Goal: Task Accomplishment & Management: Use online tool/utility

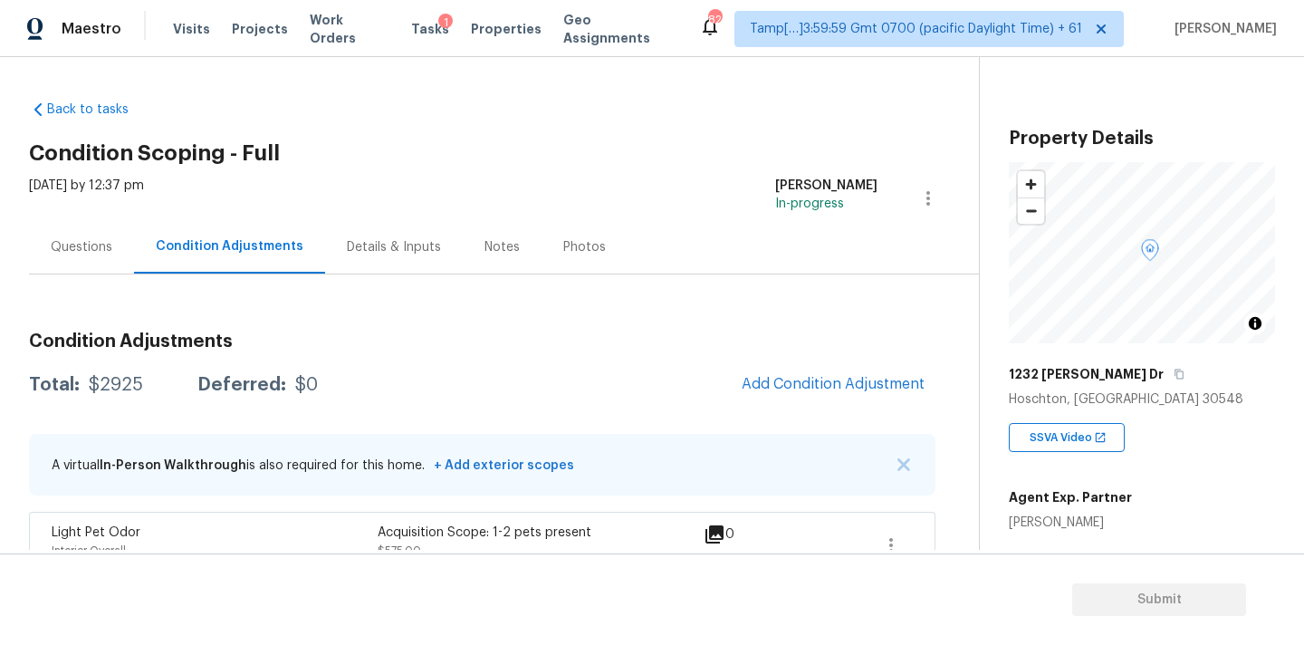
scroll to position [111, 0]
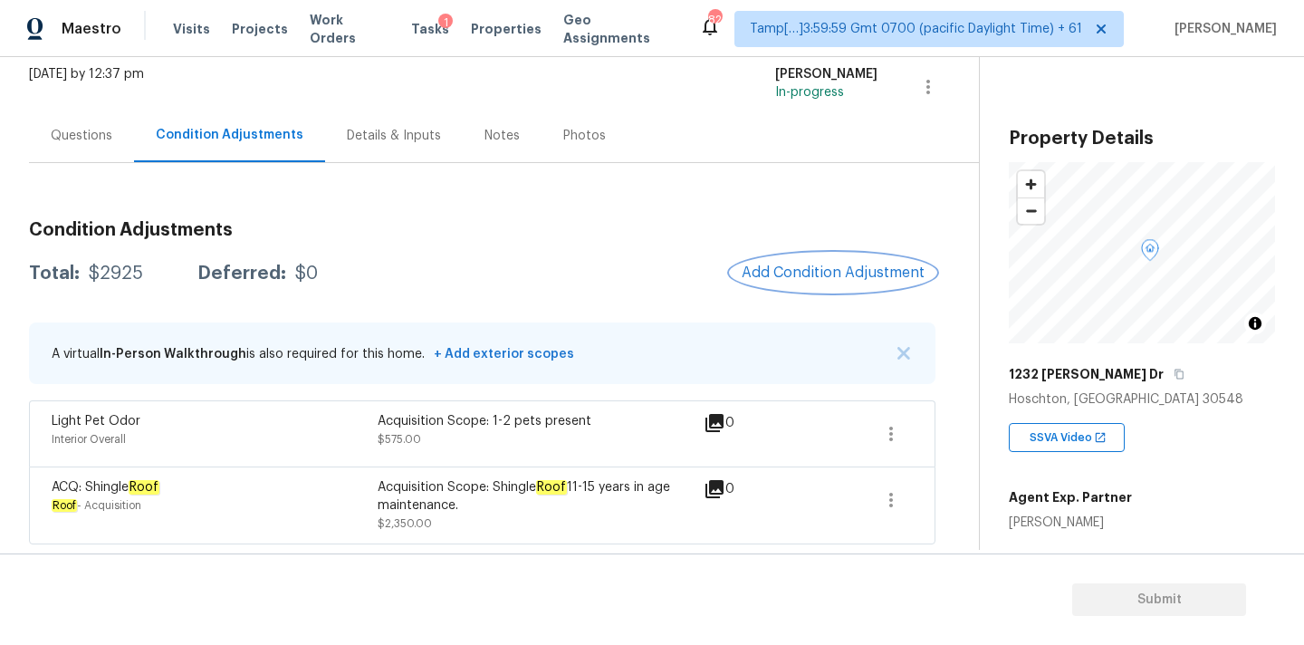
click at [797, 269] on span "Add Condition Adjustment" at bounding box center [832, 272] width 183 height 16
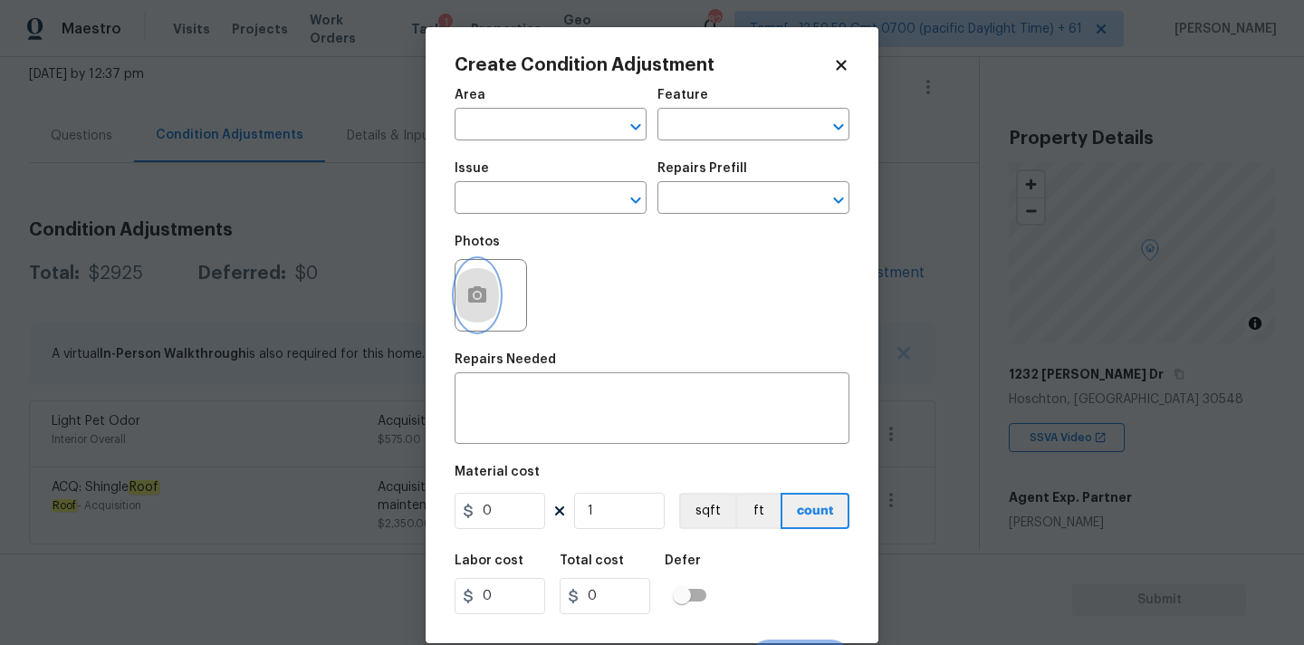
click at [482, 296] on icon "button" at bounding box center [477, 294] width 18 height 16
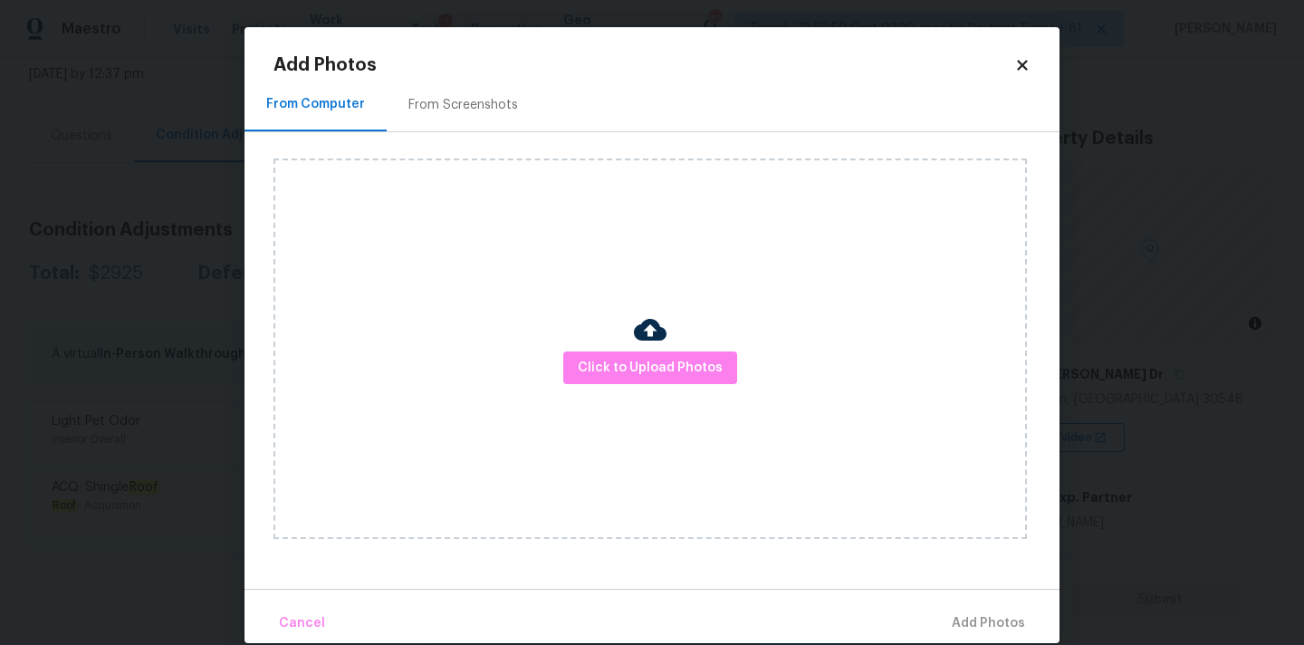
click at [664, 396] on div "Click to Upload Photos" at bounding box center [649, 348] width 753 height 380
click at [664, 366] on span "Click to Upload Photos" at bounding box center [650, 368] width 145 height 23
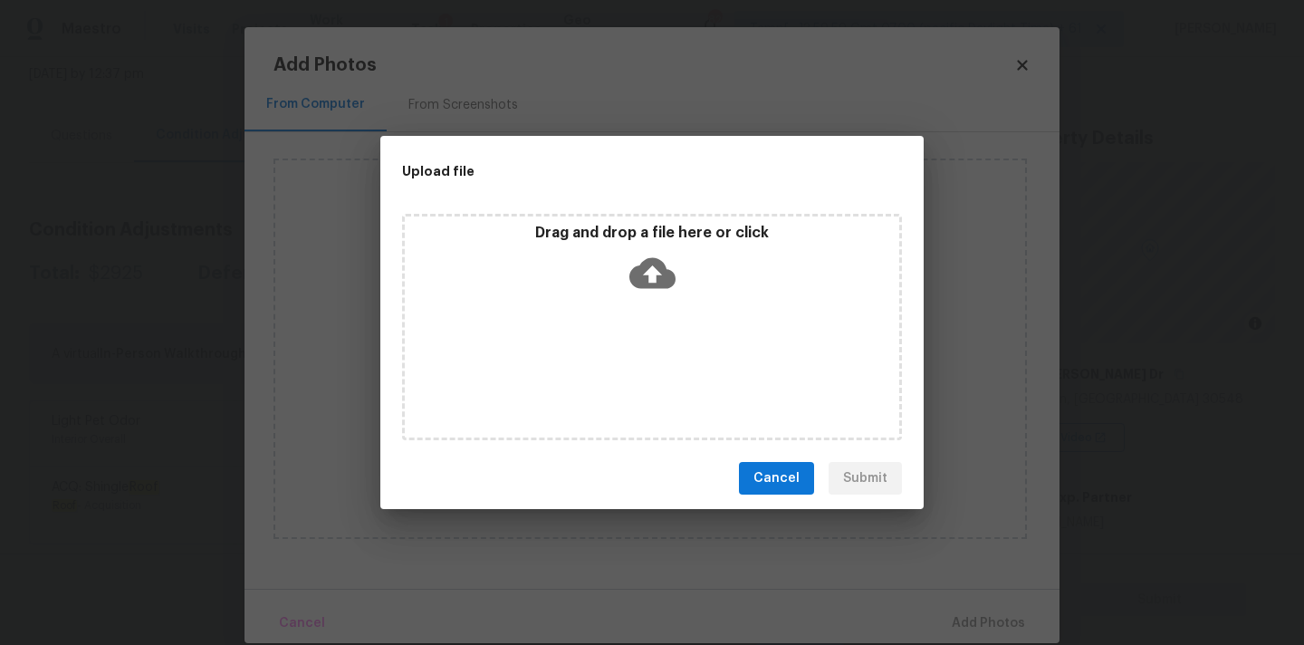
click at [663, 278] on icon at bounding box center [652, 273] width 46 height 31
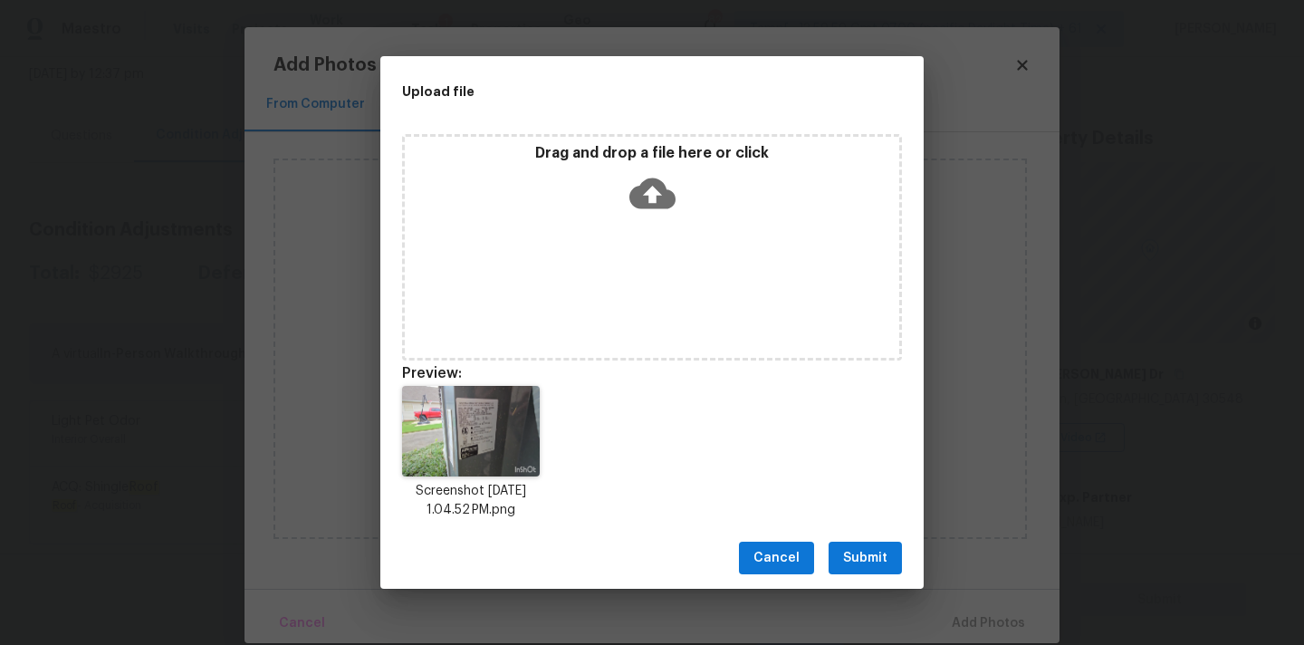
click at [870, 541] on button "Submit" at bounding box center [864, 557] width 73 height 33
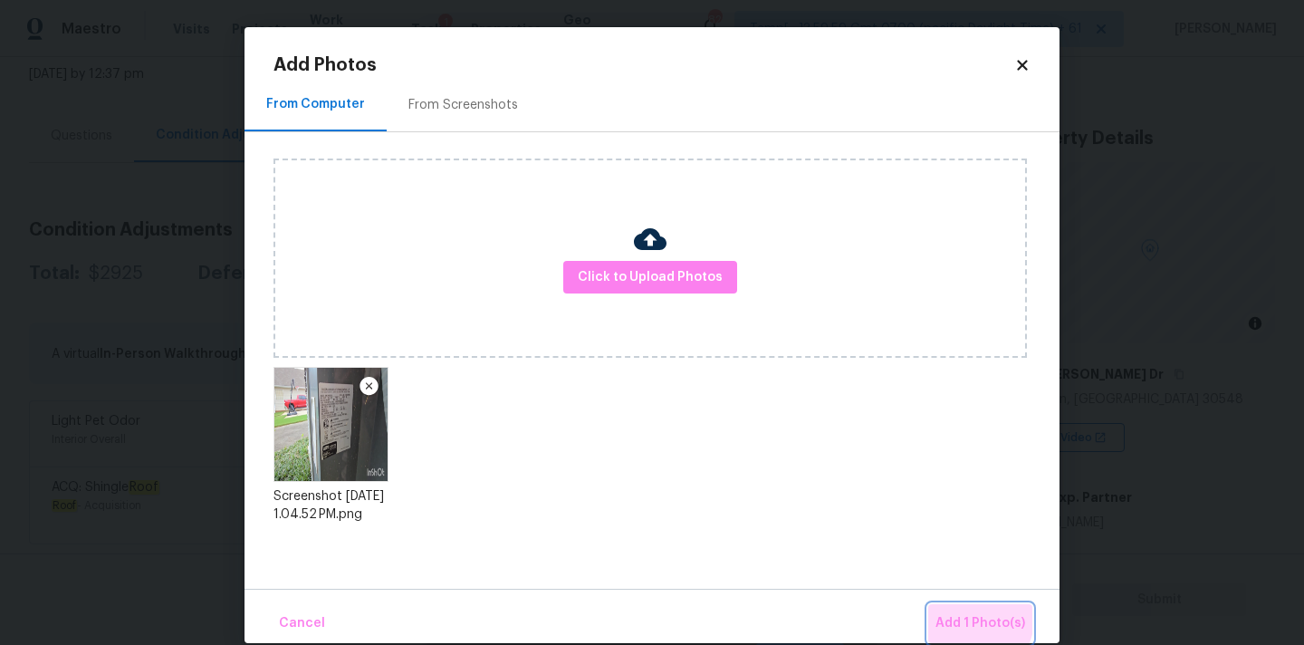
click at [971, 618] on span "Add 1 Photo(s)" at bounding box center [980, 623] width 90 height 23
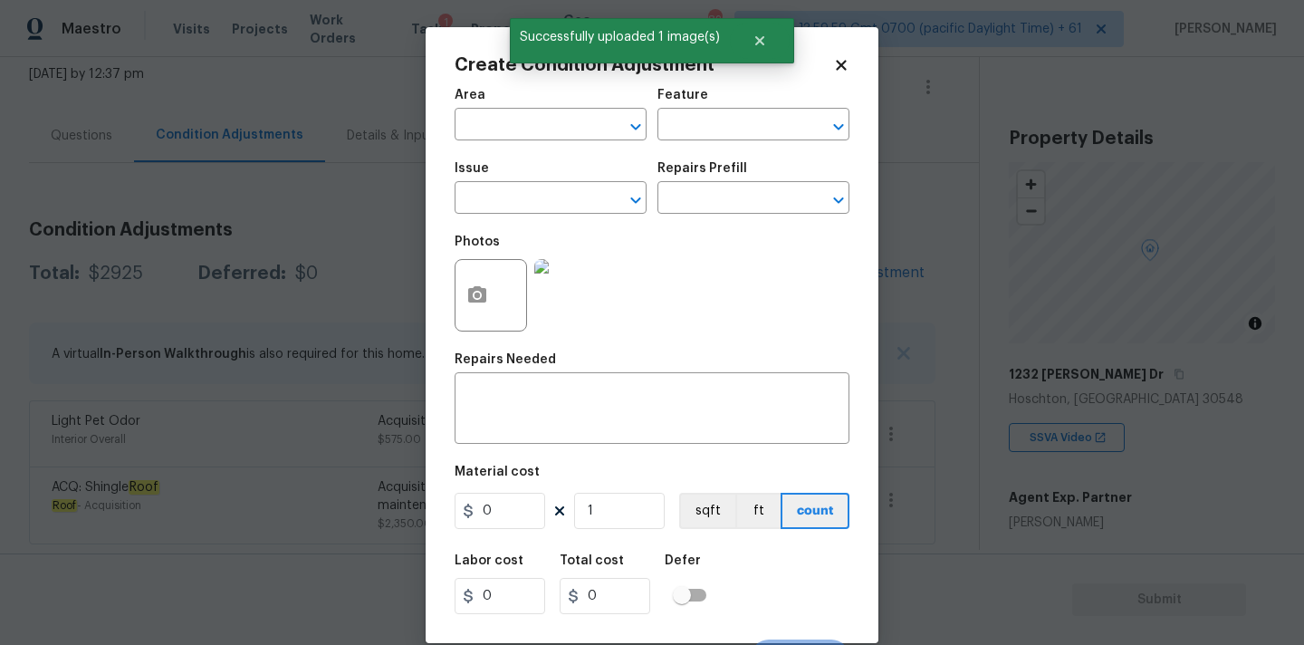
click at [574, 302] on img at bounding box center [570, 295] width 72 height 72
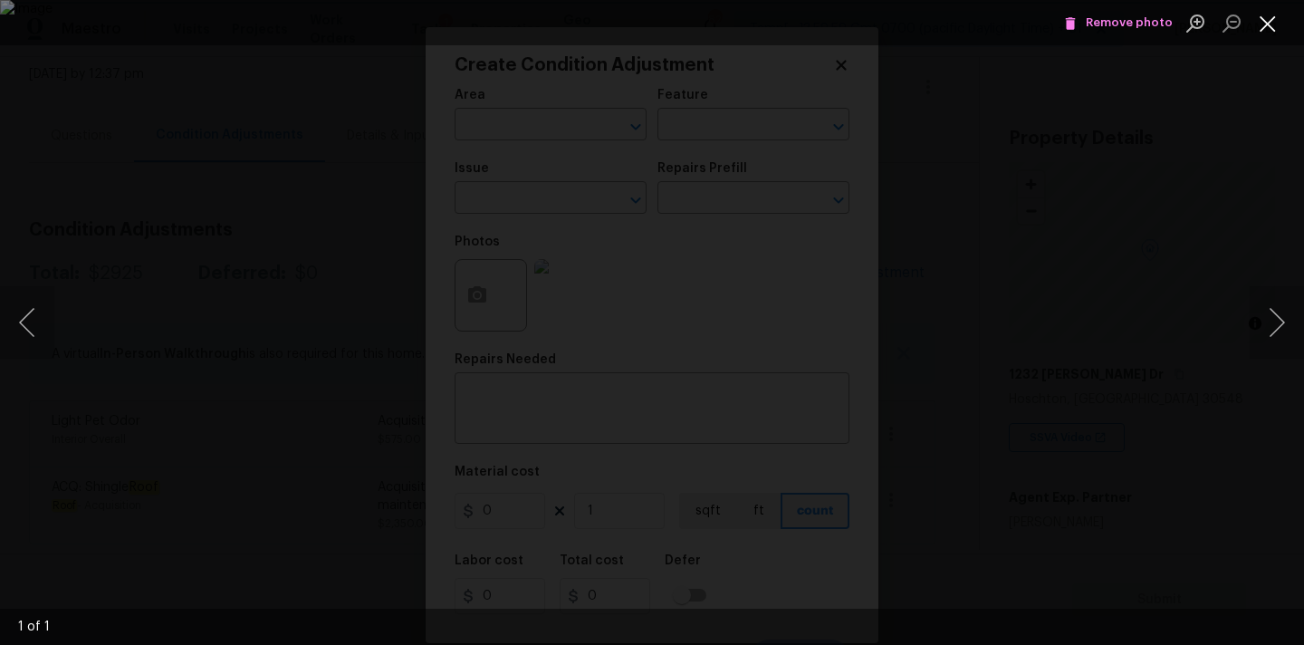
click at [1267, 20] on button "Close lightbox" at bounding box center [1267, 23] width 36 height 32
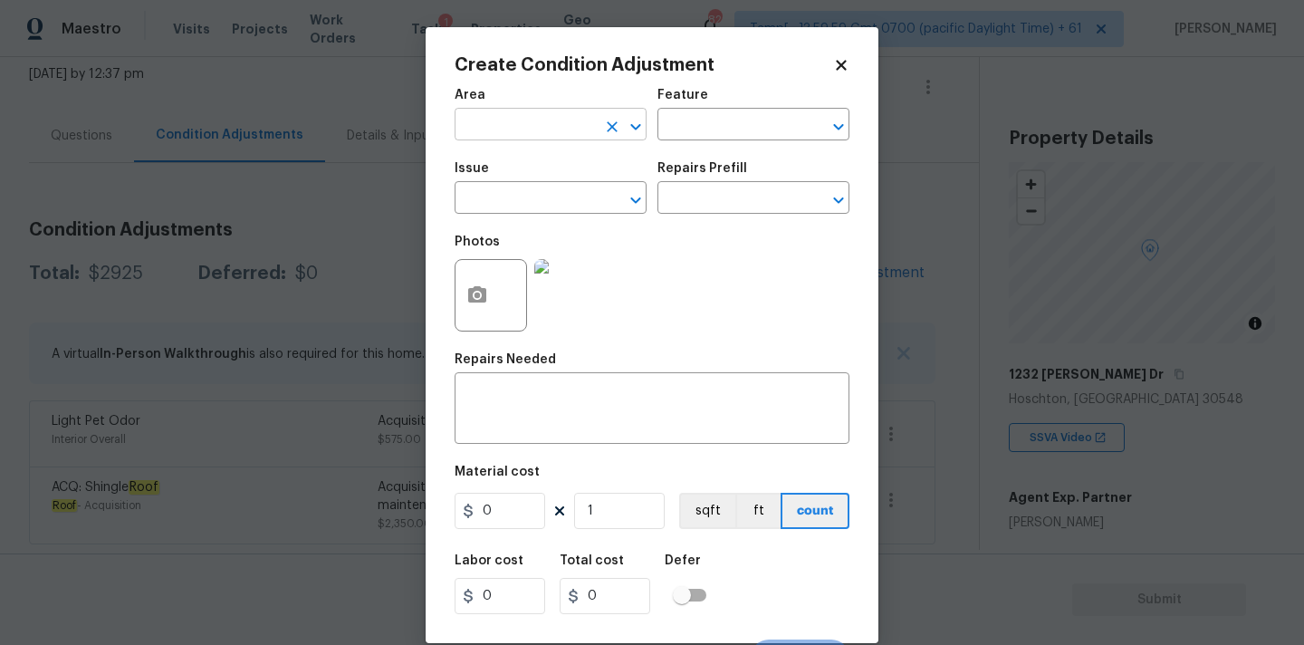
click at [543, 126] on input "text" at bounding box center [524, 126] width 141 height 28
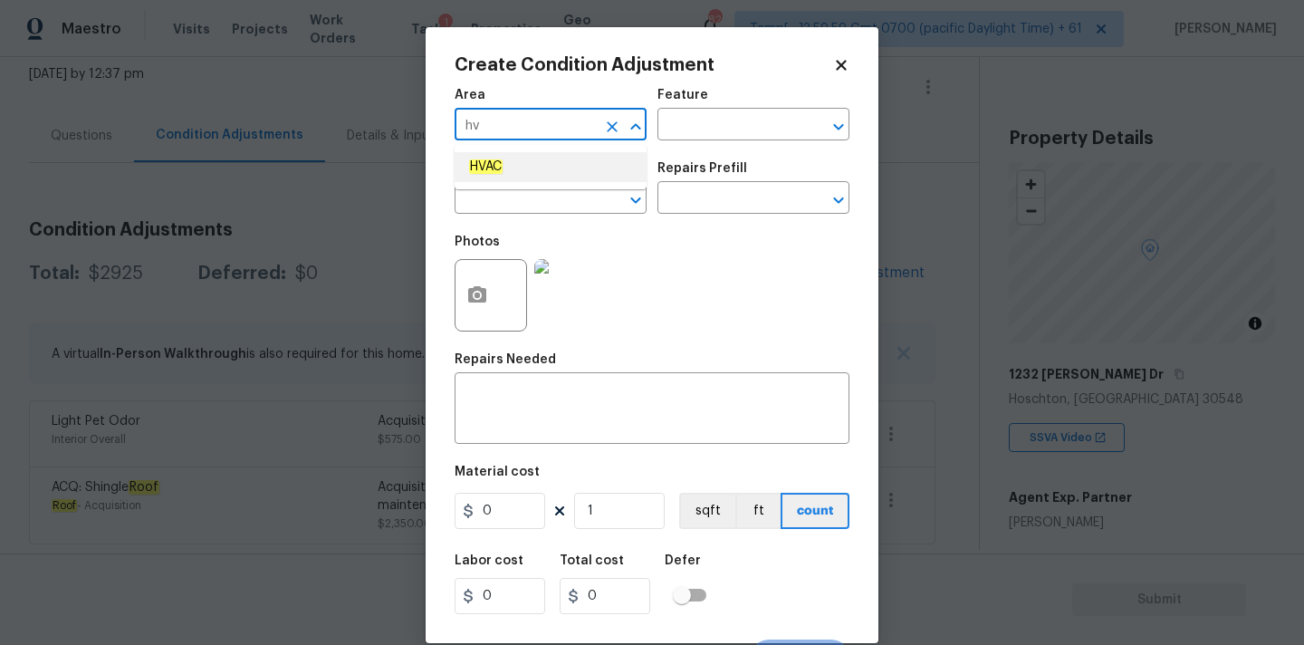
click at [501, 171] on em "HVAC" at bounding box center [485, 166] width 33 height 14
type input "HVAC"
click at [501, 194] on input "text" at bounding box center [524, 200] width 141 height 28
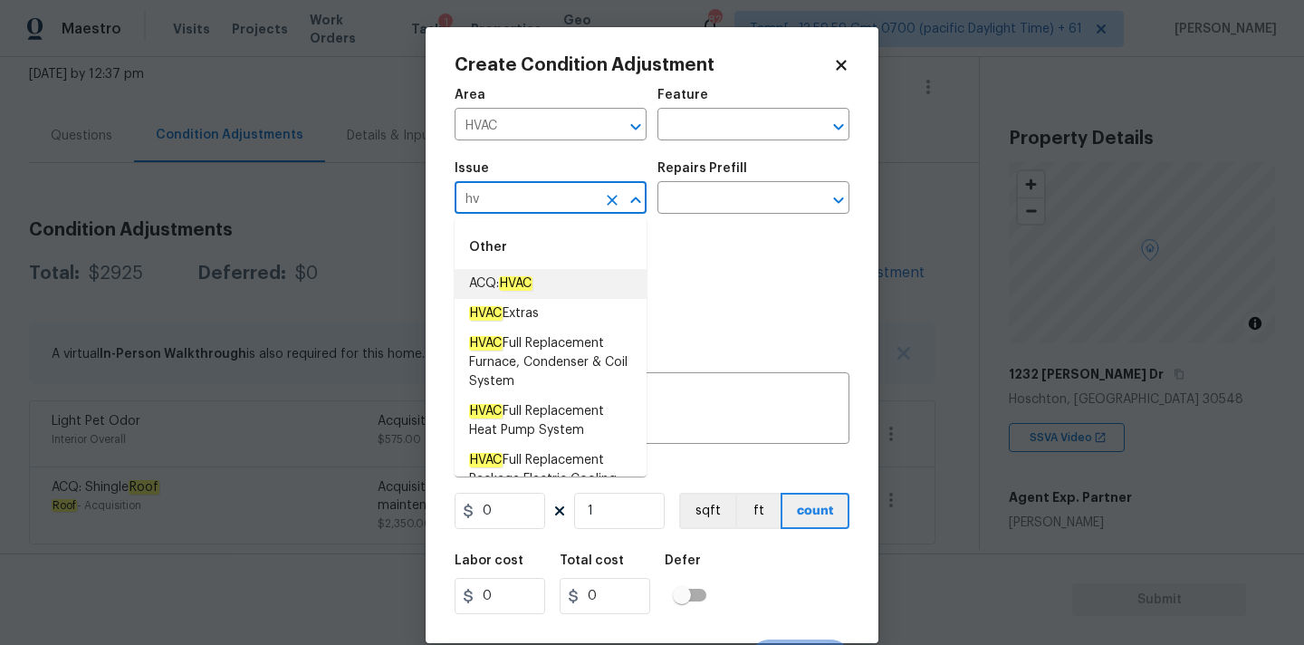
click at [520, 288] on em "HVAC" at bounding box center [515, 283] width 33 height 14
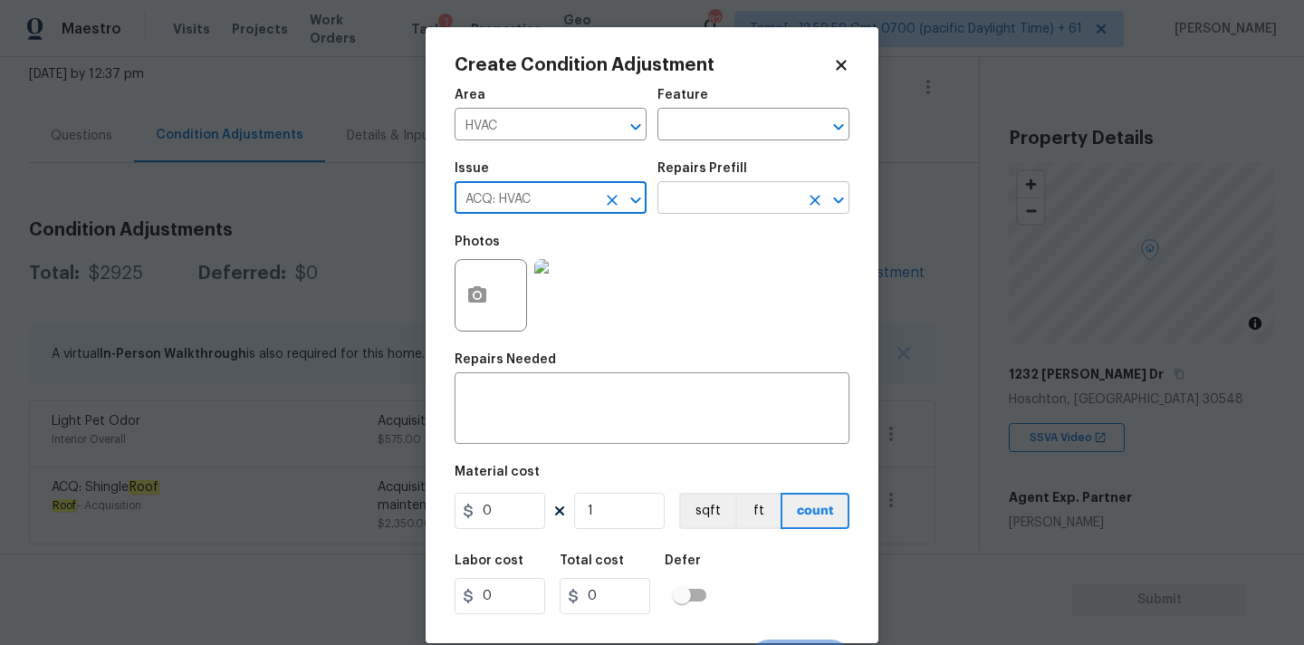
type input "ACQ: HVAC"
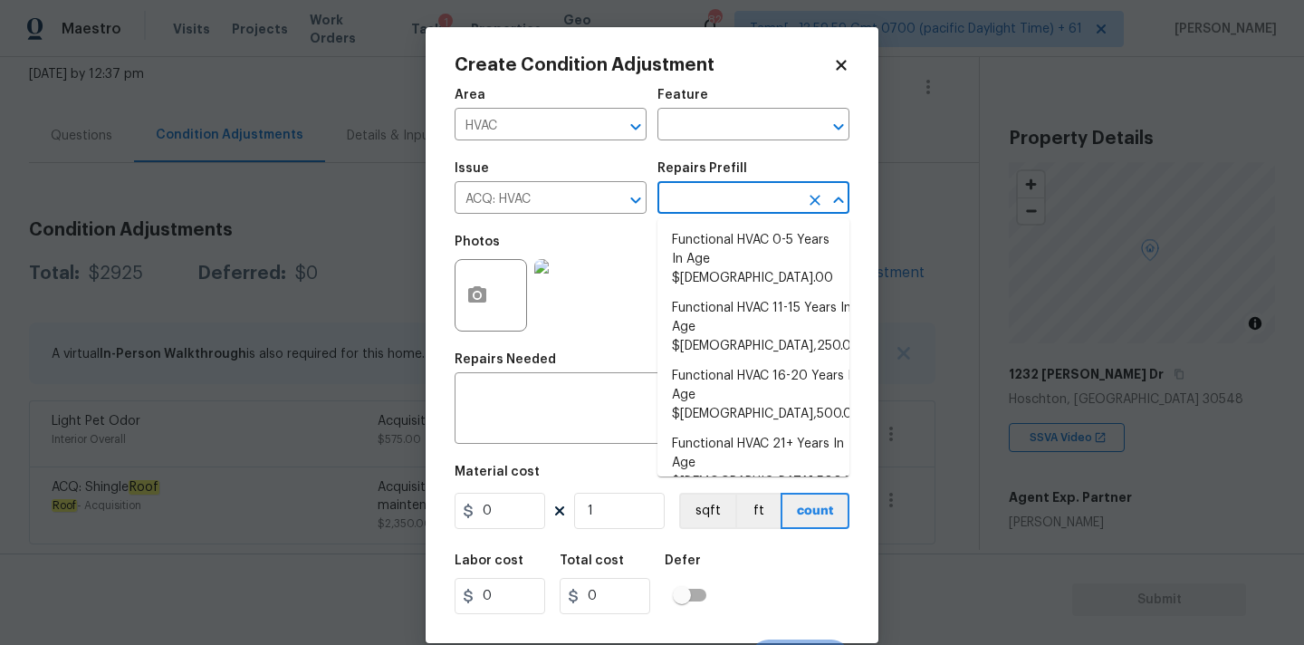
click at [709, 206] on input "text" at bounding box center [727, 200] width 141 height 28
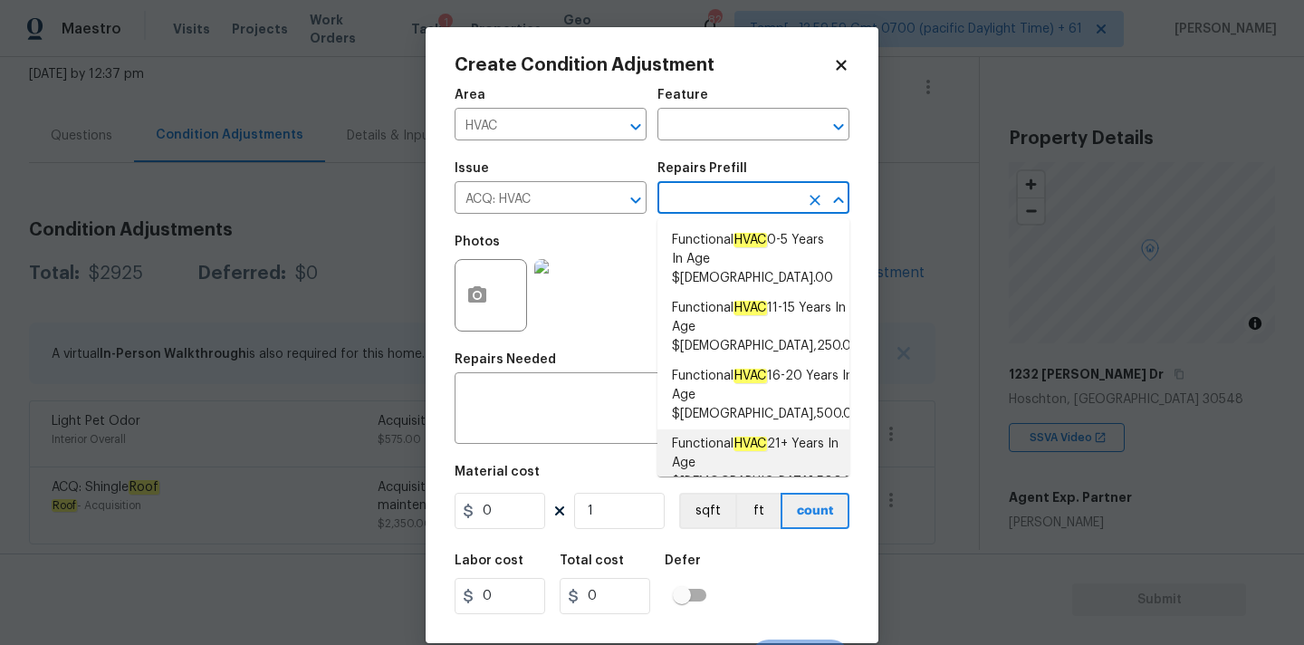
click at [726, 435] on span "Functional HVAC 21+ Years In Age $[DEMOGRAPHIC_DATA],500.00" at bounding box center [766, 463] width 189 height 57
type input "Acquisition"
type textarea "Acquisition Scope: Functional HVAC 21+ years"
type input "6500"
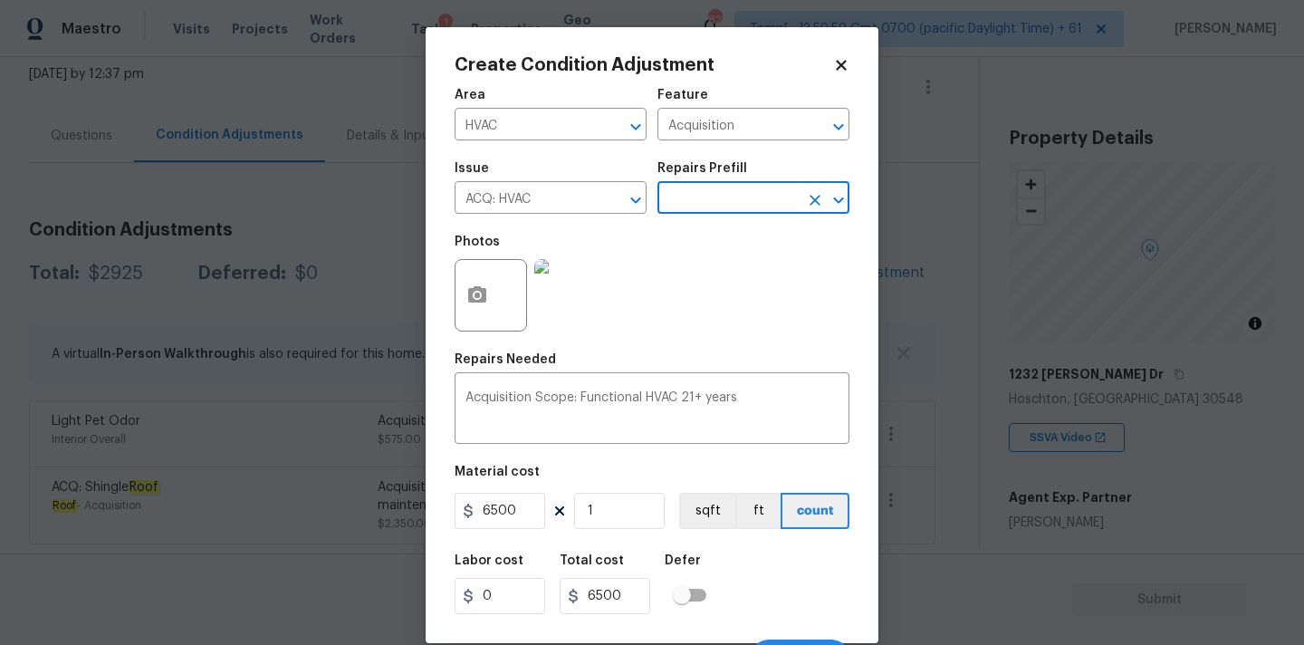
scroll to position [32, 0]
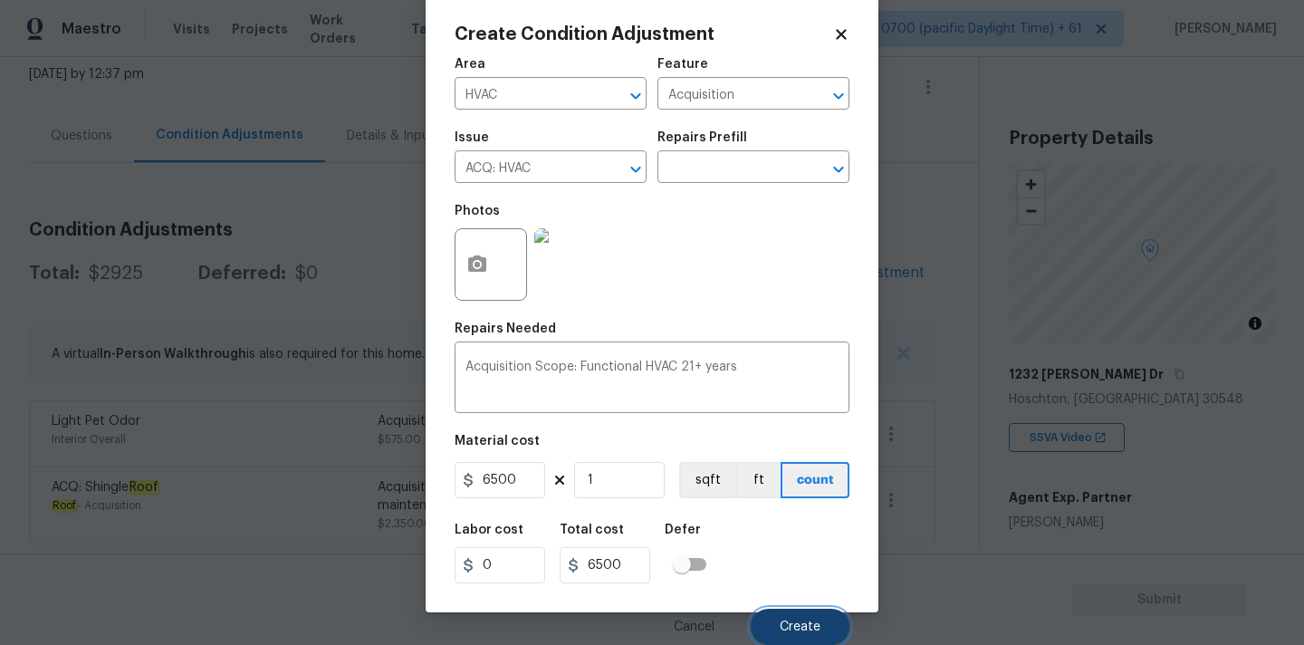
click at [775, 610] on button "Create" at bounding box center [800, 626] width 99 height 36
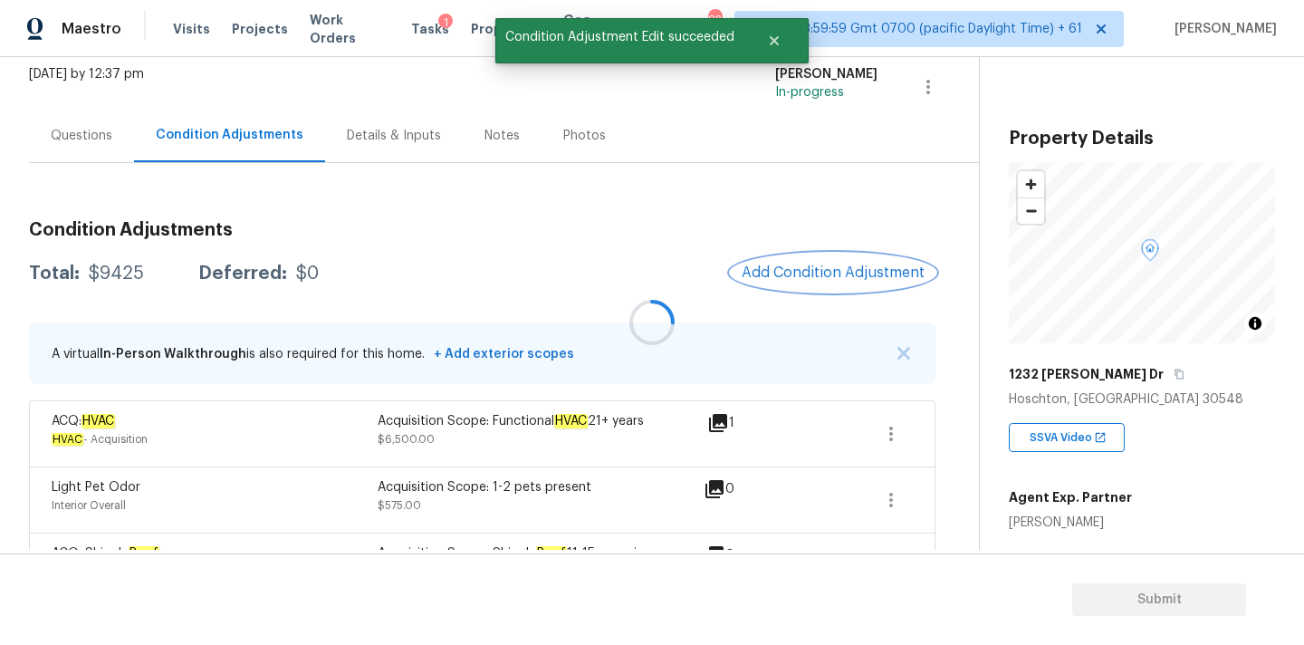
scroll to position [0, 0]
click at [830, 263] on button "Add Condition Adjustment" at bounding box center [833, 273] width 205 height 38
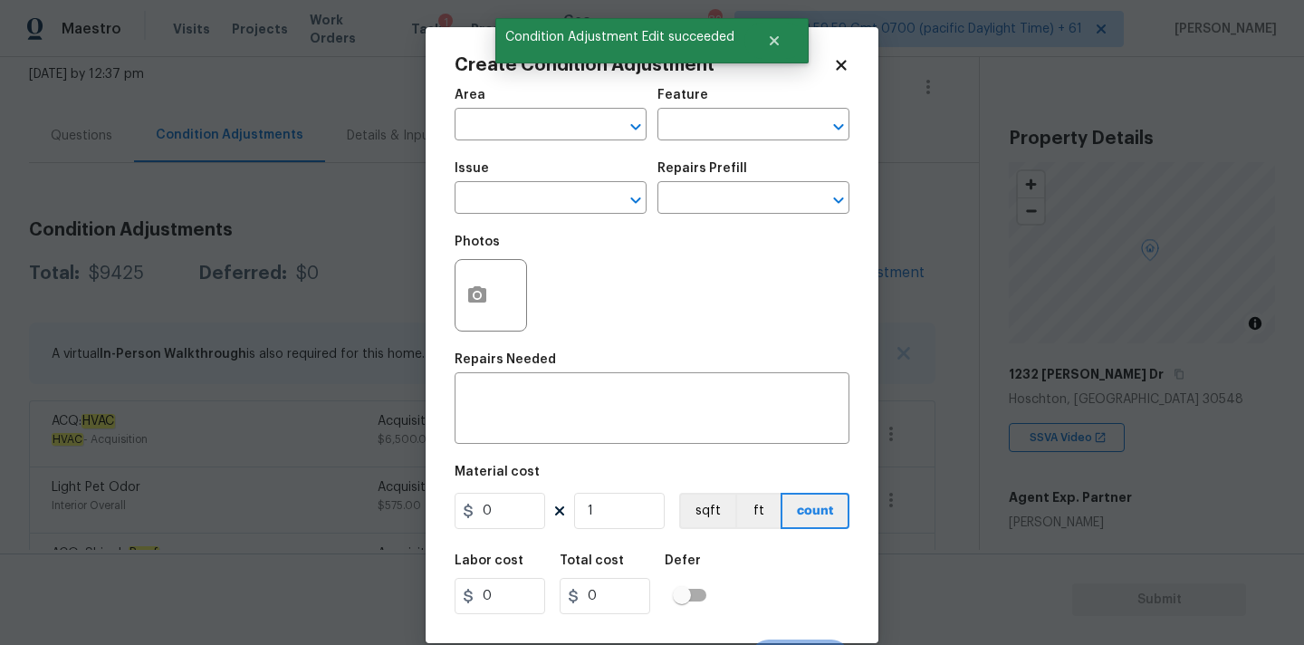
click at [499, 144] on span "Area ​" at bounding box center [550, 114] width 192 height 73
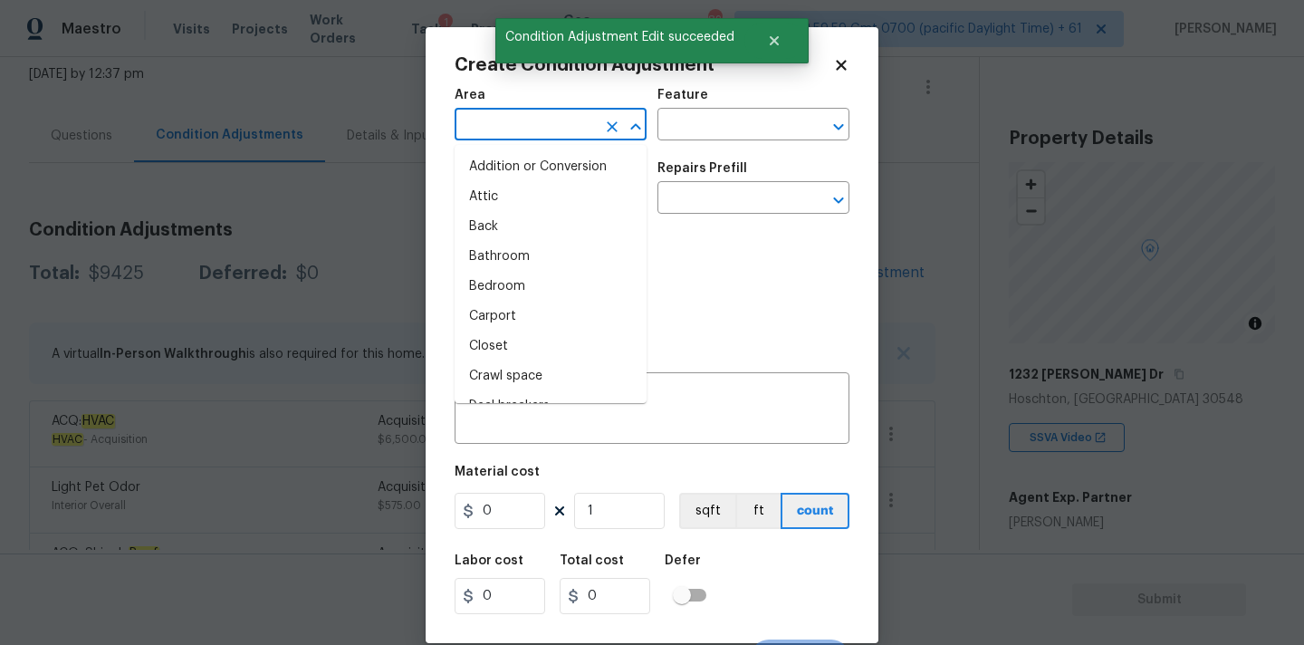
click at [510, 134] on input "text" at bounding box center [524, 126] width 141 height 28
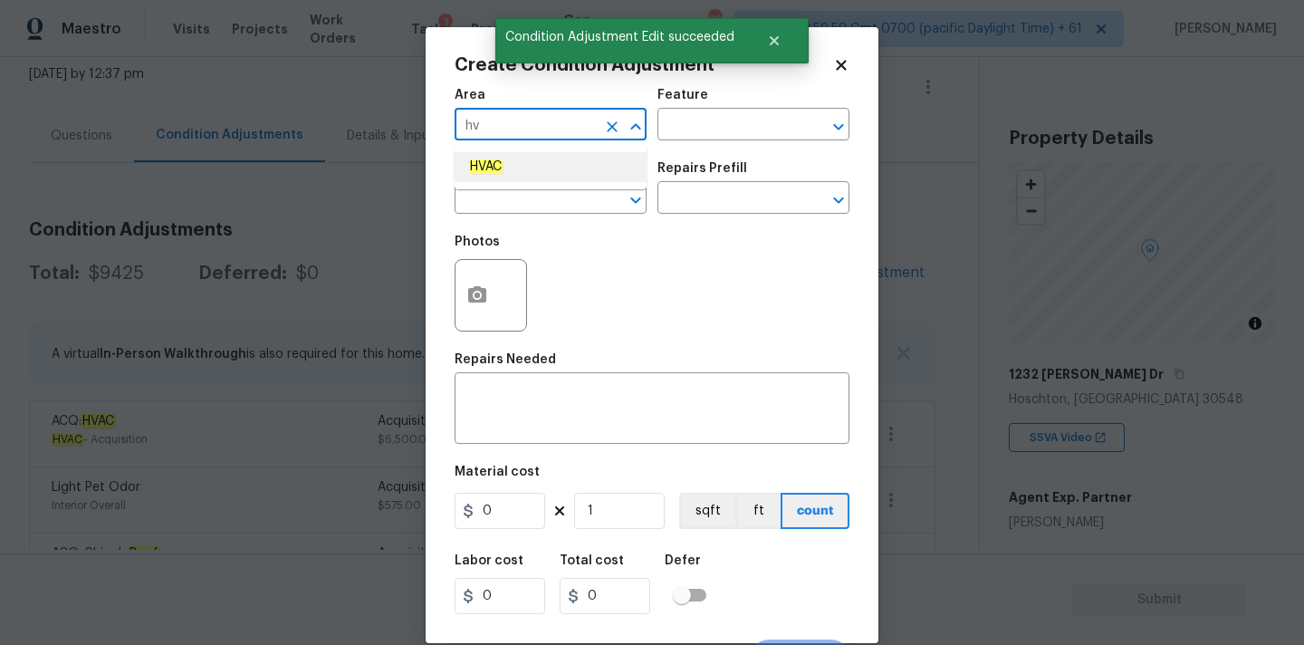
click at [513, 178] on li "HVAC" at bounding box center [550, 167] width 192 height 30
type input "HVAC"
click at [513, 196] on input "text" at bounding box center [524, 200] width 141 height 28
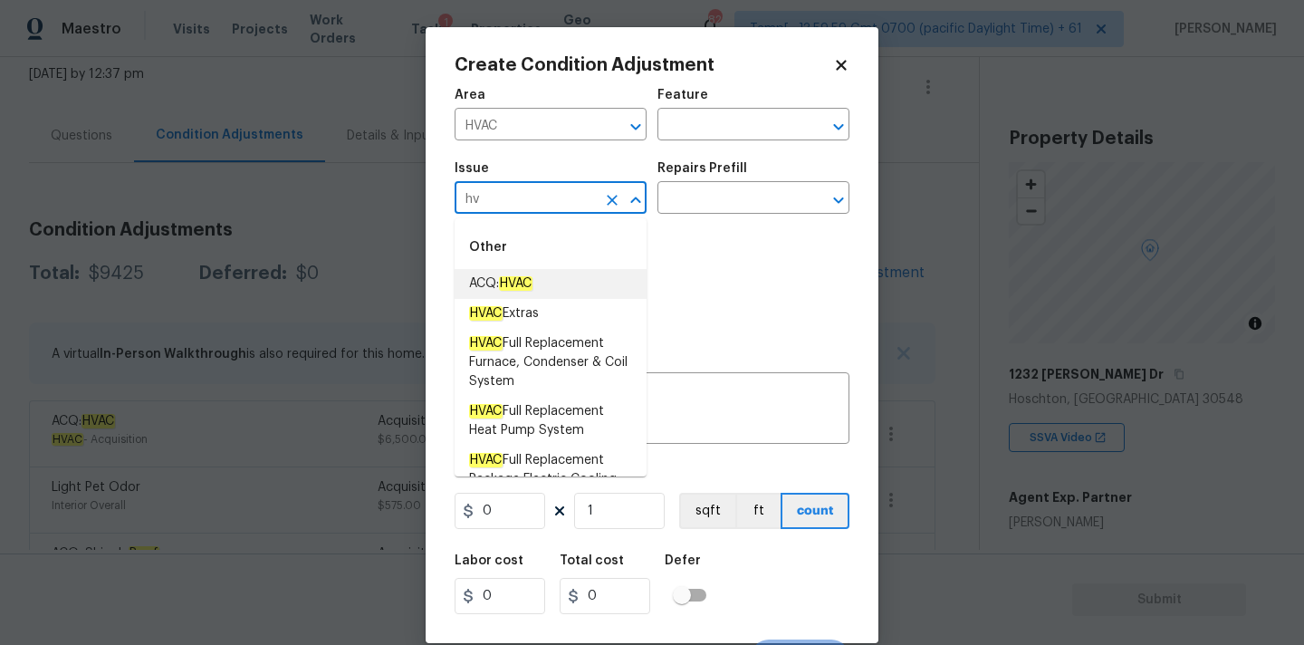
click at [531, 282] on em "HVAC" at bounding box center [515, 283] width 33 height 14
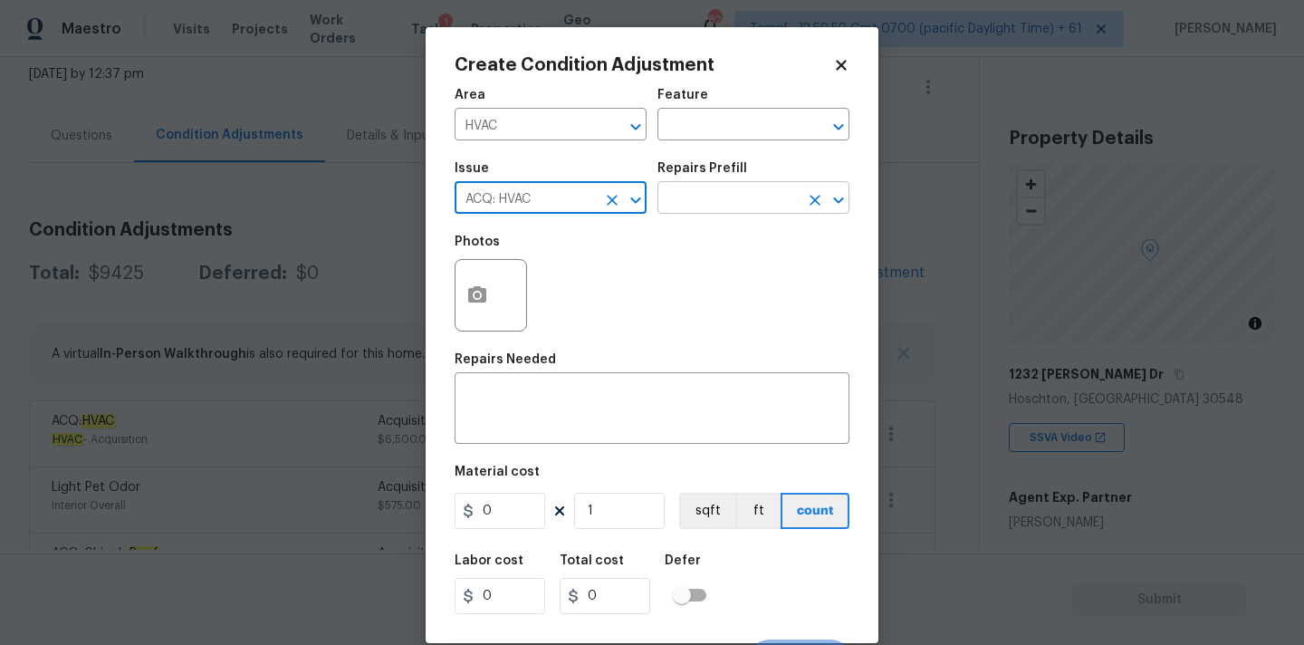
type input "ACQ: HVAC"
click at [740, 200] on input "text" at bounding box center [727, 200] width 141 height 28
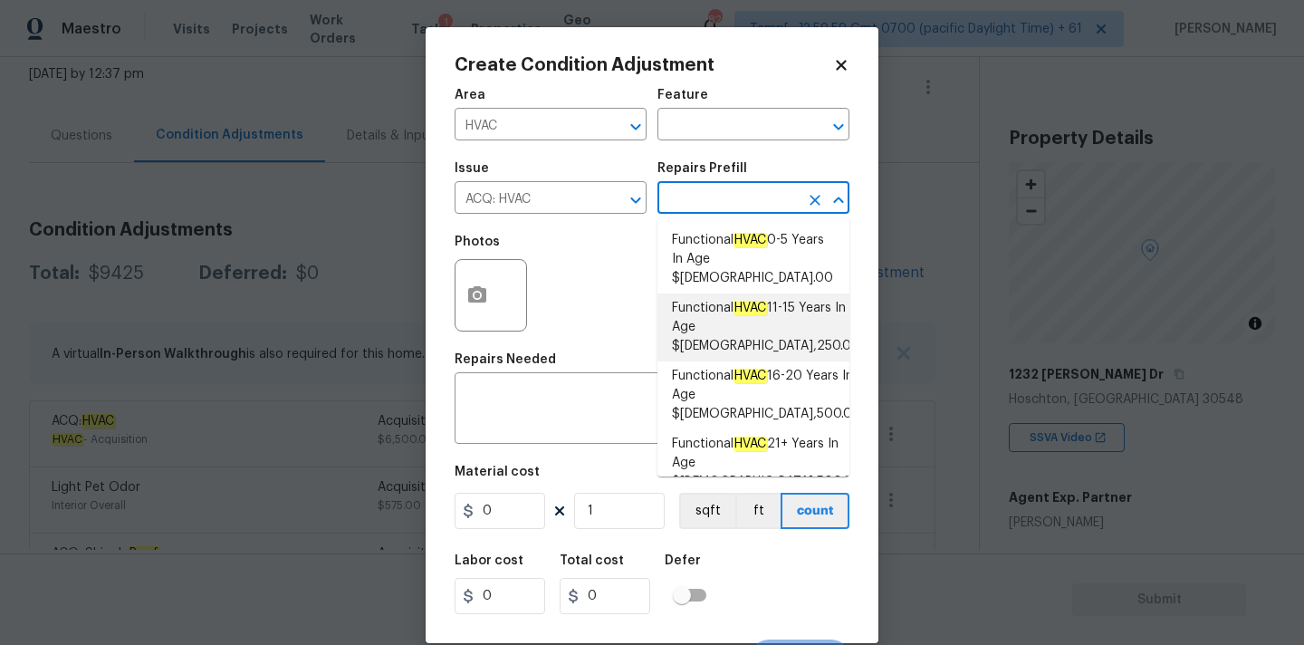
click at [745, 307] on span "Functional HVAC 11-15 Years In Age $[DEMOGRAPHIC_DATA],250.00" at bounding box center [766, 327] width 188 height 57
type input "Acquisition"
type textarea "Acquisition Scope: Functional HVAC 11-15"
type input "3250"
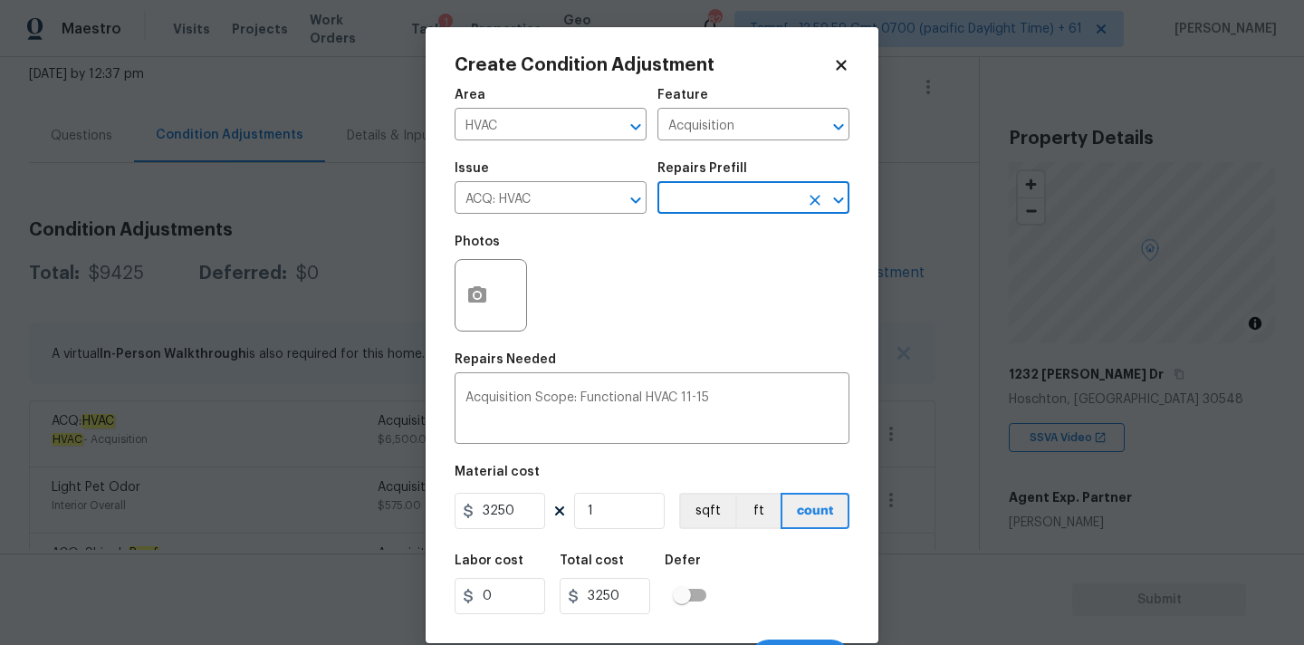
scroll to position [32, 0]
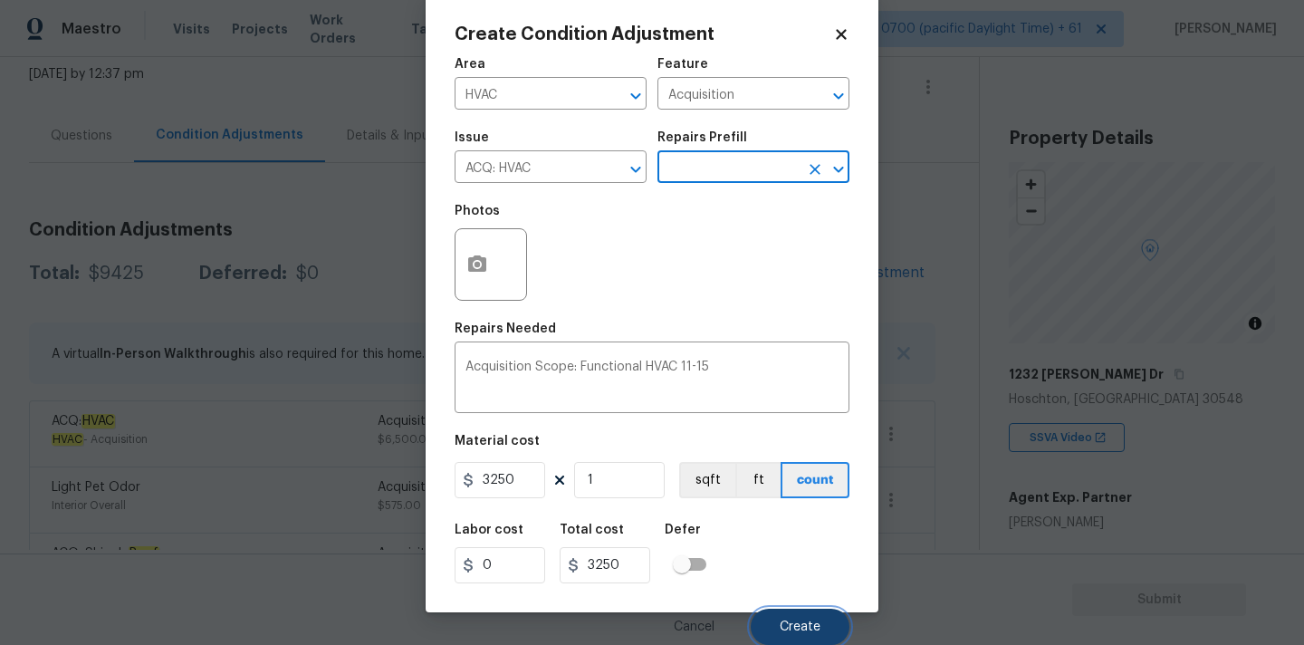
click at [794, 638] on button "Create" at bounding box center [800, 626] width 99 height 36
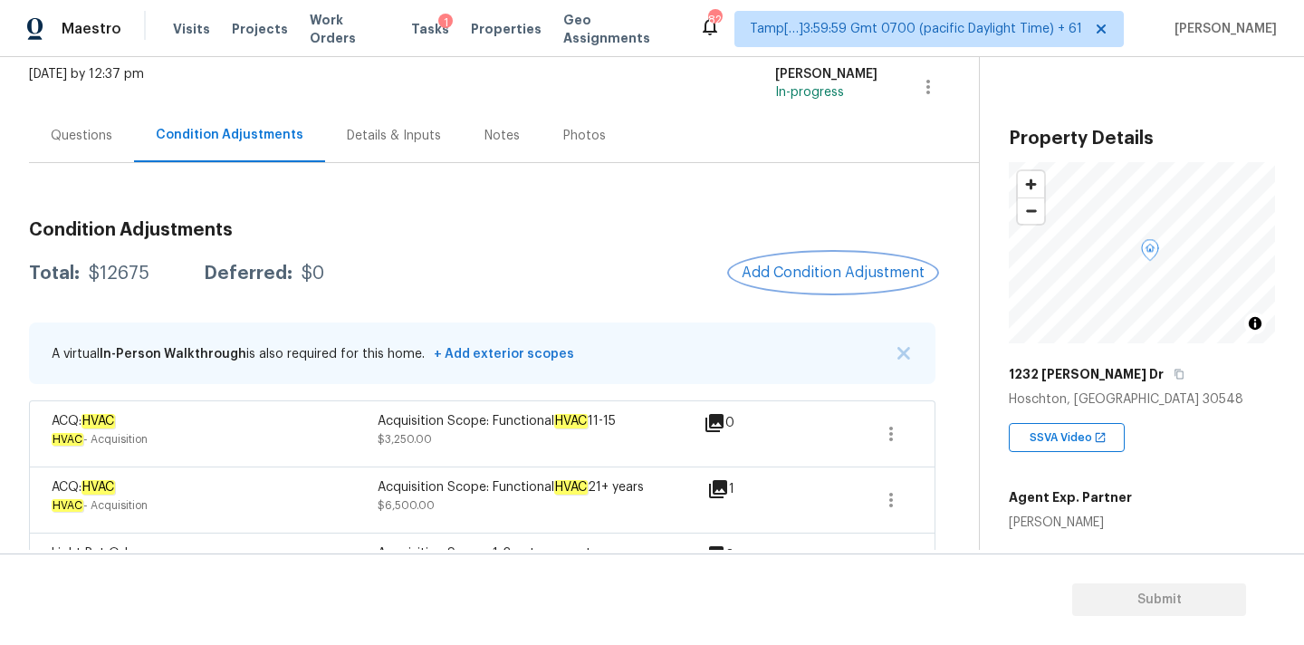
scroll to position [244, 0]
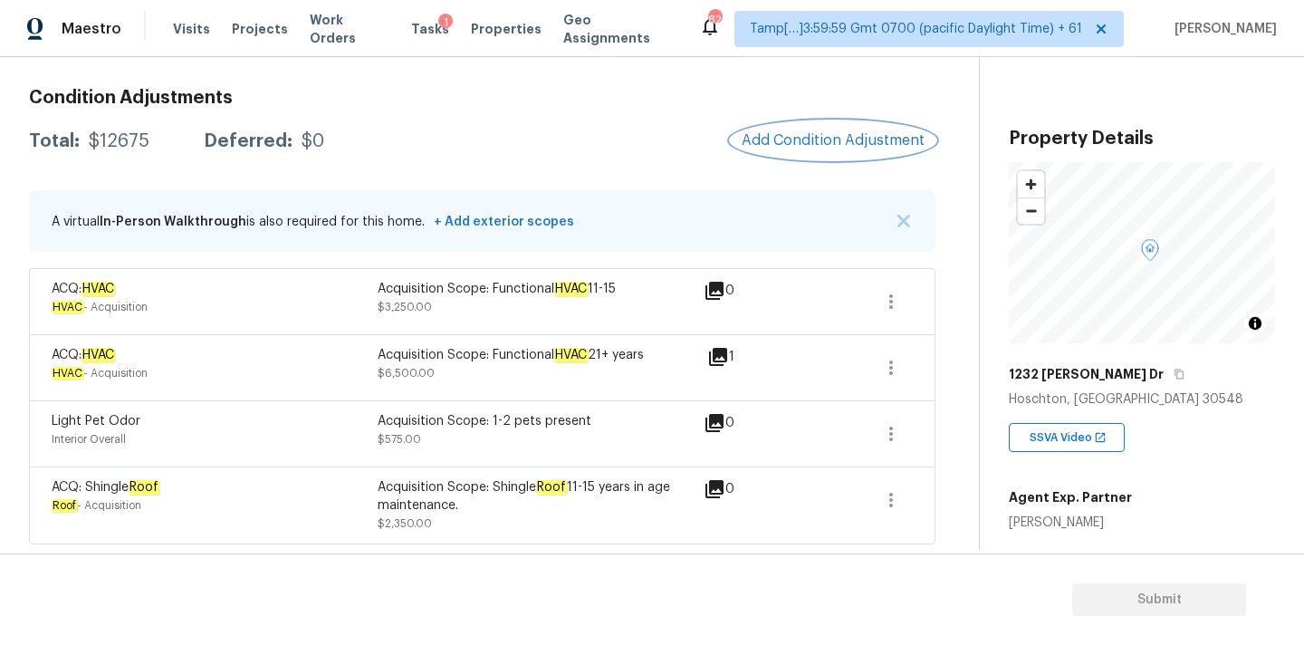
click at [847, 144] on span "Add Condition Adjustment" at bounding box center [832, 140] width 183 height 16
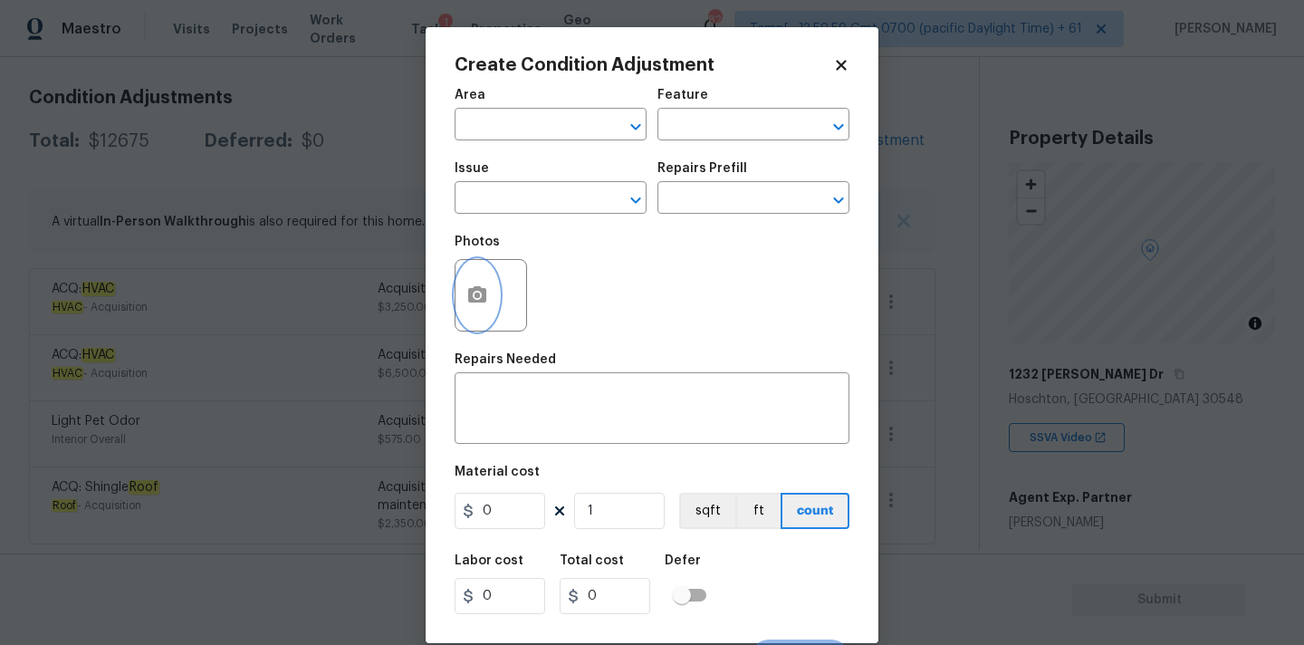
click at [468, 300] on icon "button" at bounding box center [477, 294] width 18 height 16
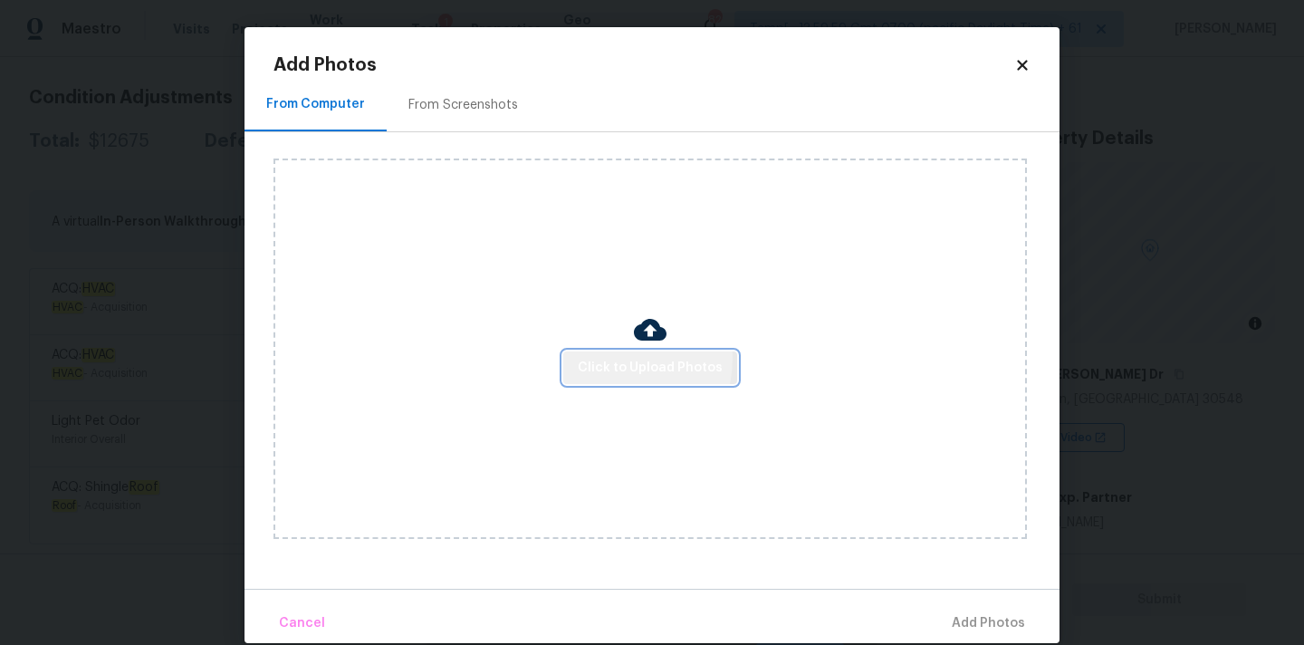
click at [608, 358] on span "Click to Upload Photos" at bounding box center [650, 368] width 145 height 23
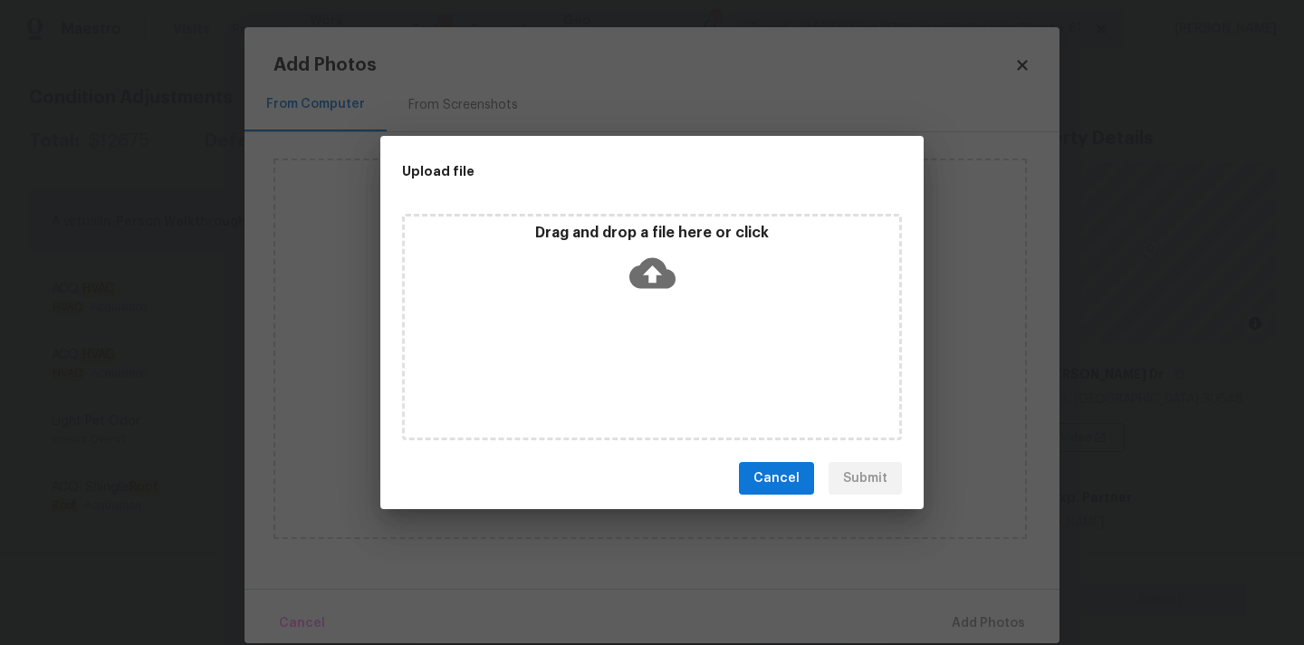
click at [665, 260] on icon at bounding box center [652, 273] width 46 height 46
click at [797, 471] on span "Cancel" at bounding box center [776, 478] width 46 height 23
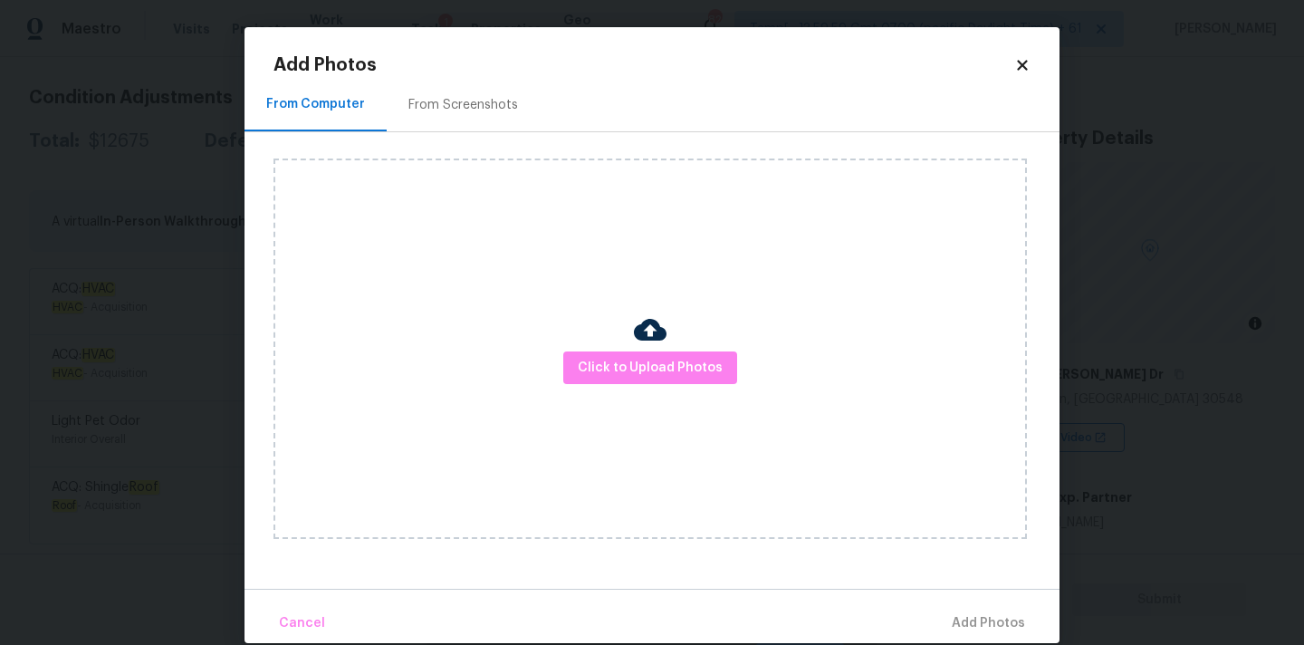
click at [1023, 58] on icon at bounding box center [1022, 65] width 16 height 16
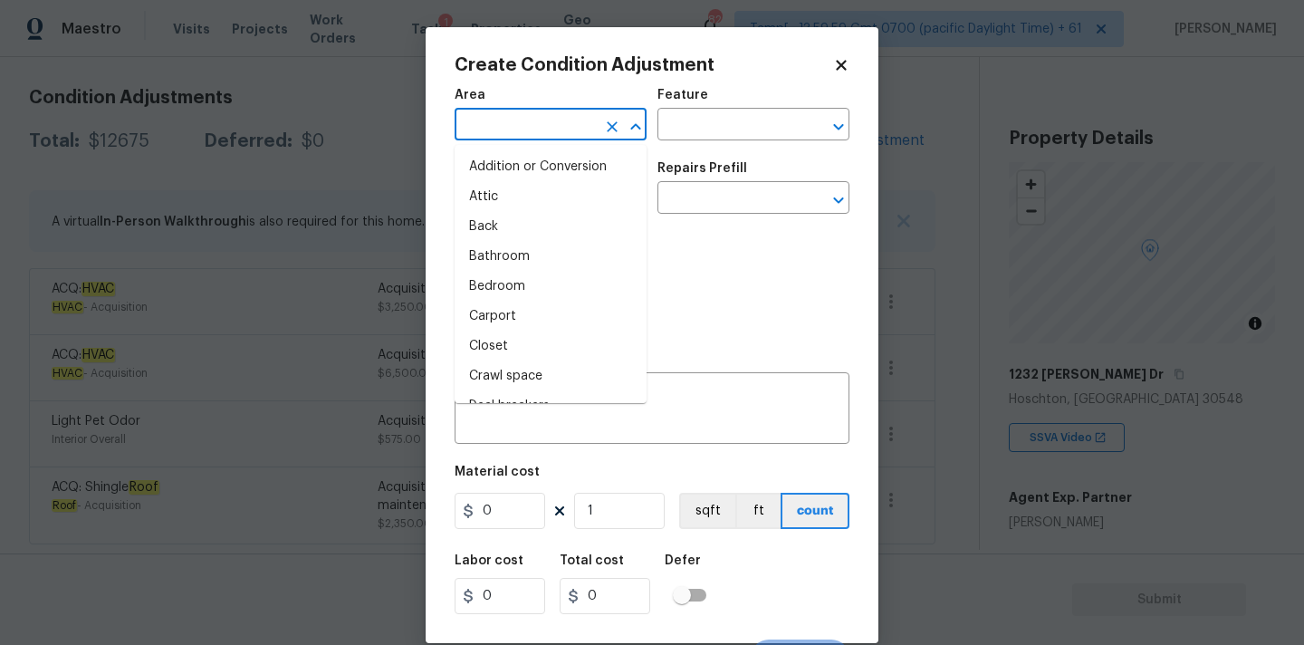
click at [525, 129] on input "text" at bounding box center [524, 126] width 141 height 28
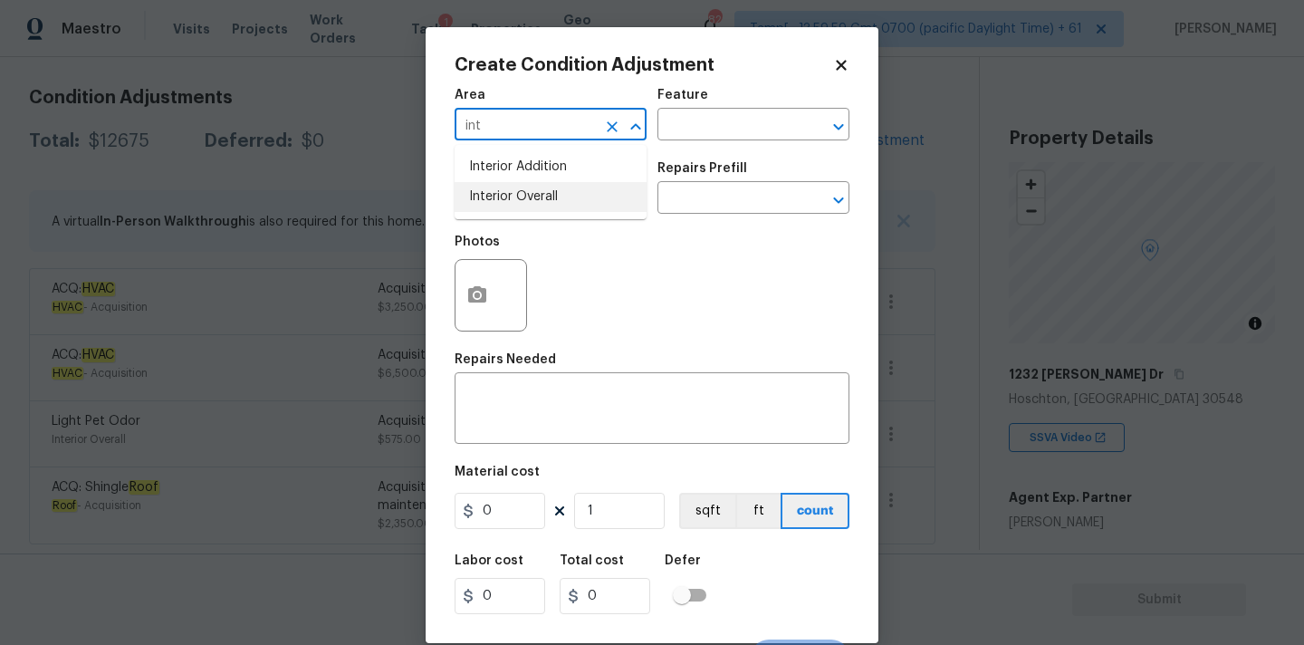
click at [514, 190] on li "Interior Overall" at bounding box center [550, 197] width 192 height 30
type input "Interior Overall"
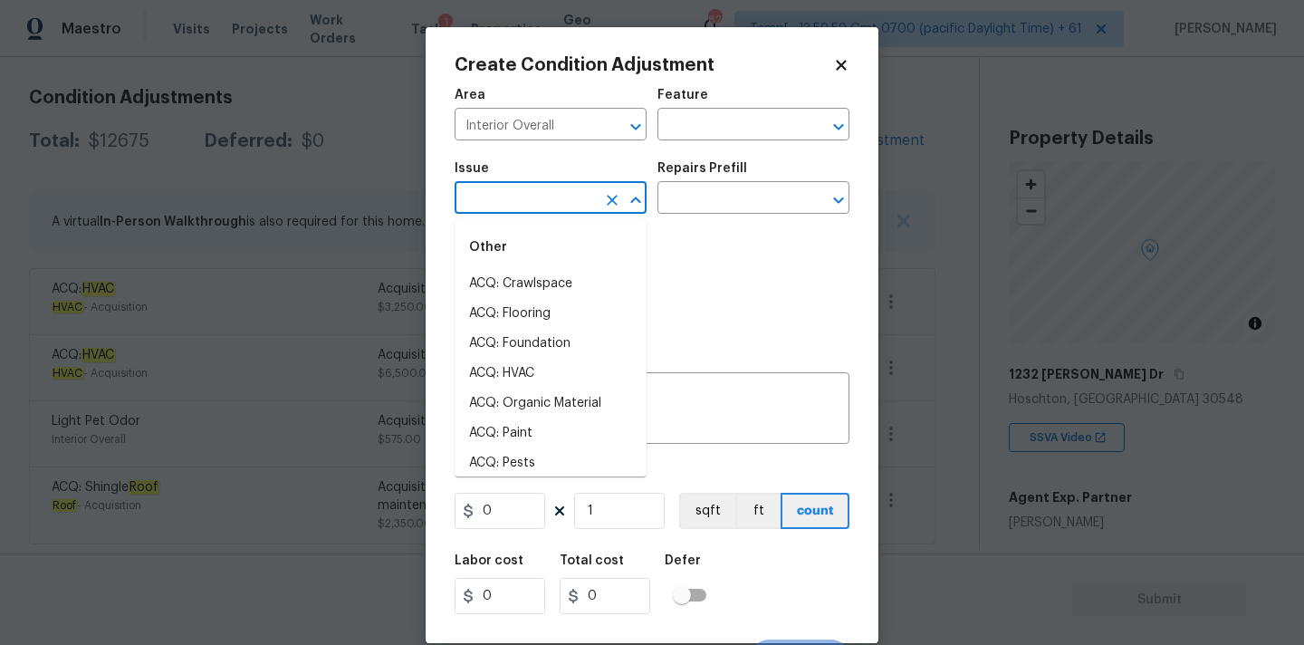
click at [514, 202] on input "text" at bounding box center [524, 200] width 141 height 28
click at [516, 436] on li "ACQ: Paint" at bounding box center [550, 433] width 192 height 30
type input "ACQ: Paint"
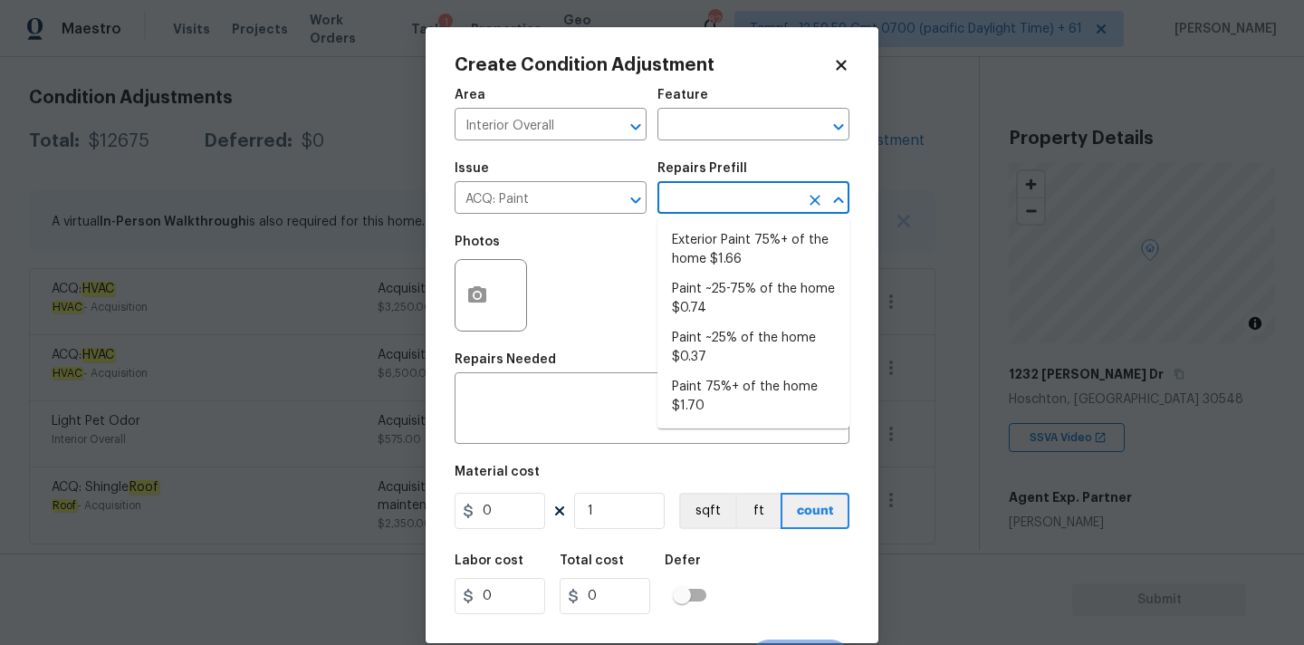
click at [751, 200] on input "text" at bounding box center [727, 200] width 141 height 28
click at [736, 340] on li "Paint ~25% of the home $0.37" at bounding box center [753, 347] width 192 height 49
type input "Acquisition"
type textarea "Acquisition Scope: ~25% of the home needs interior paint"
type input "0.37"
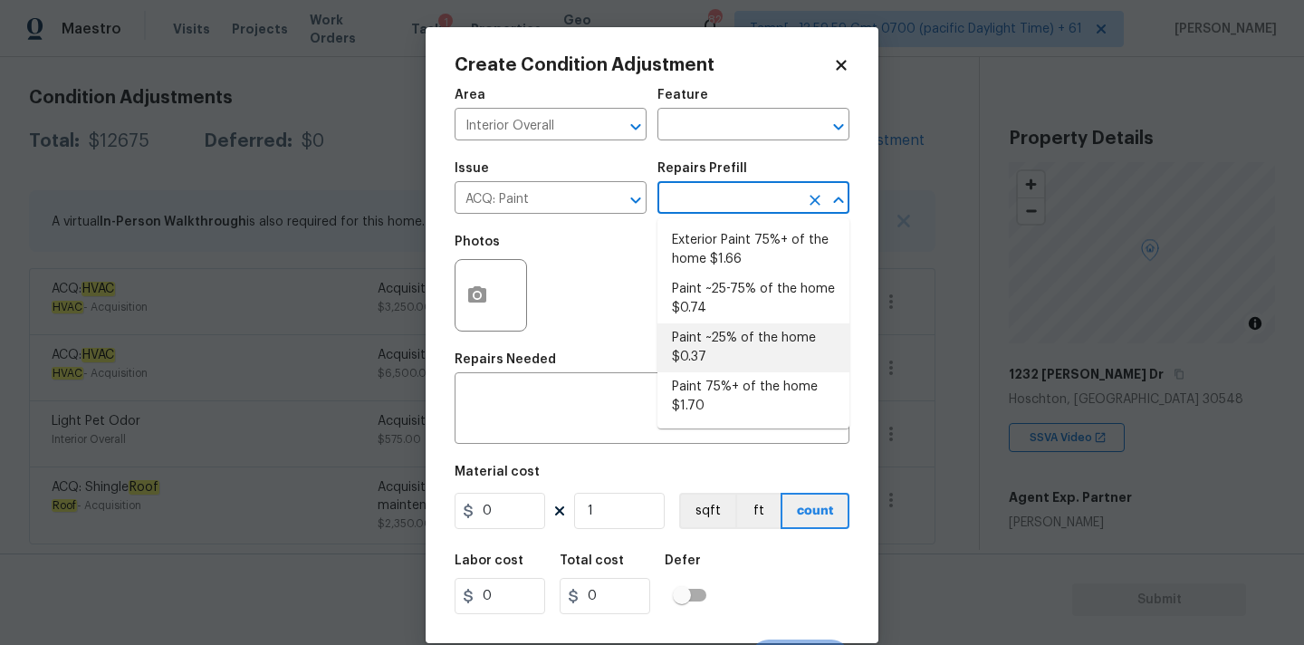
type input "0.37"
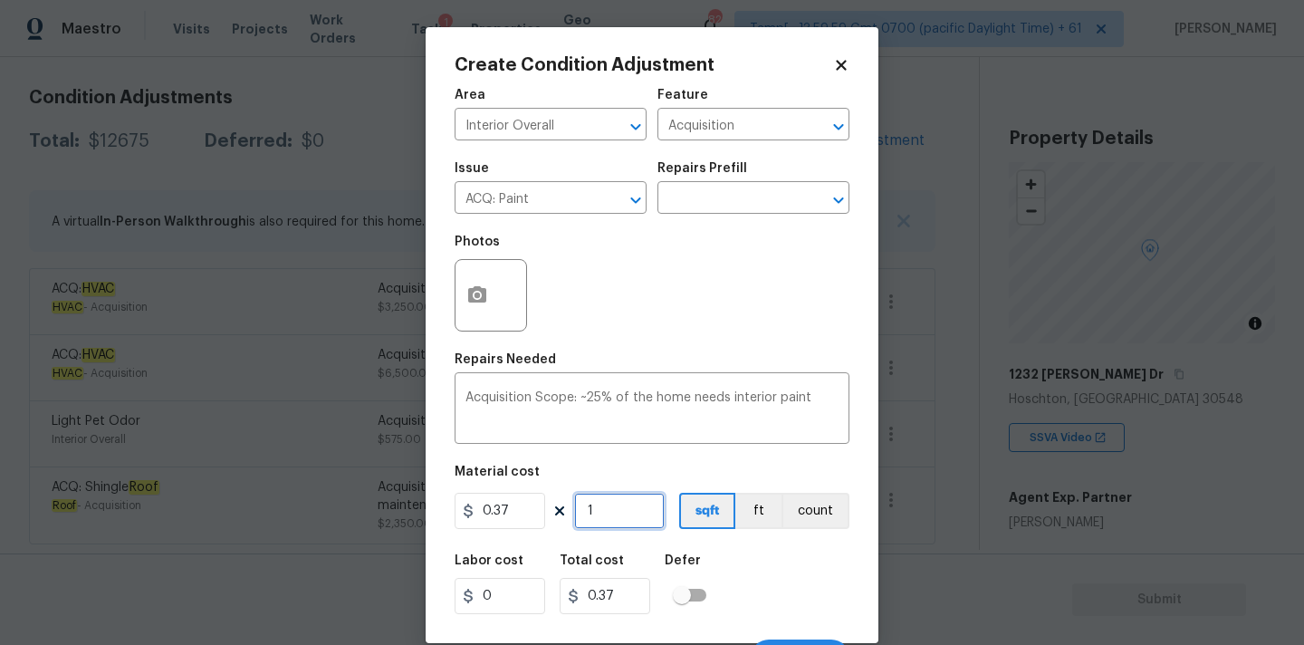
click at [627, 517] on input "1" at bounding box center [619, 511] width 91 height 36
type input "4"
type input "1.48"
type input "43"
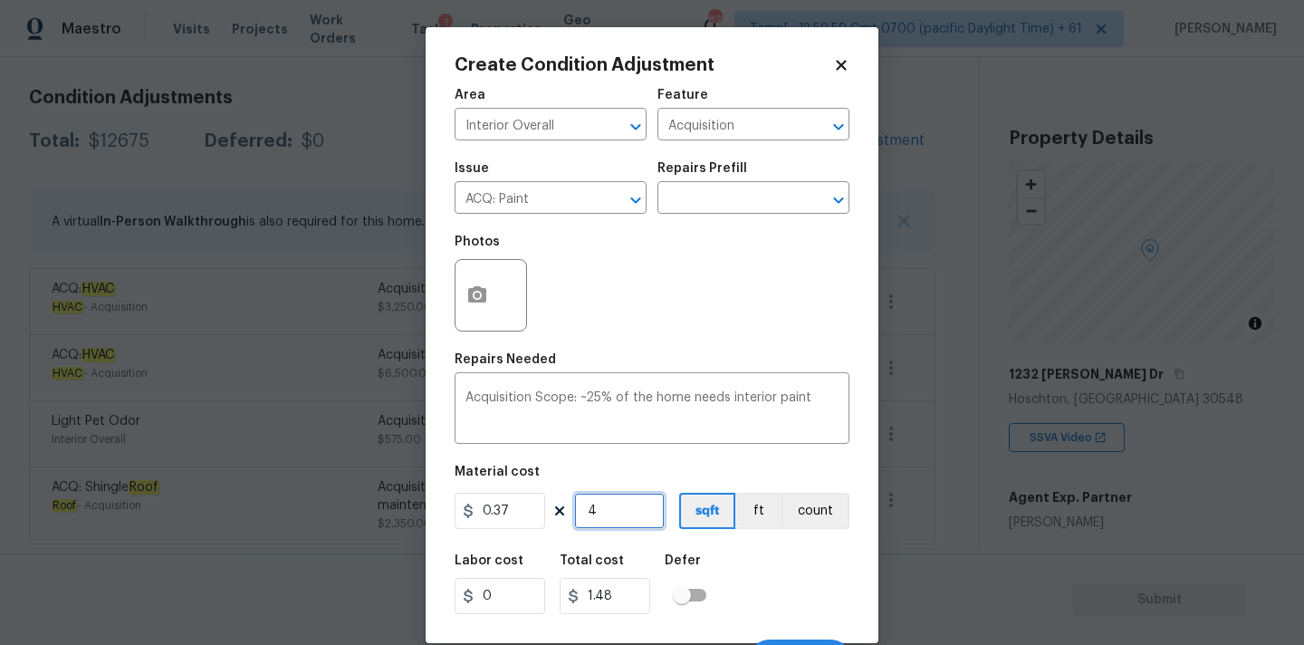
type input "15.91"
type input "431"
type input "159.47"
type input "4310"
type input "1594.7"
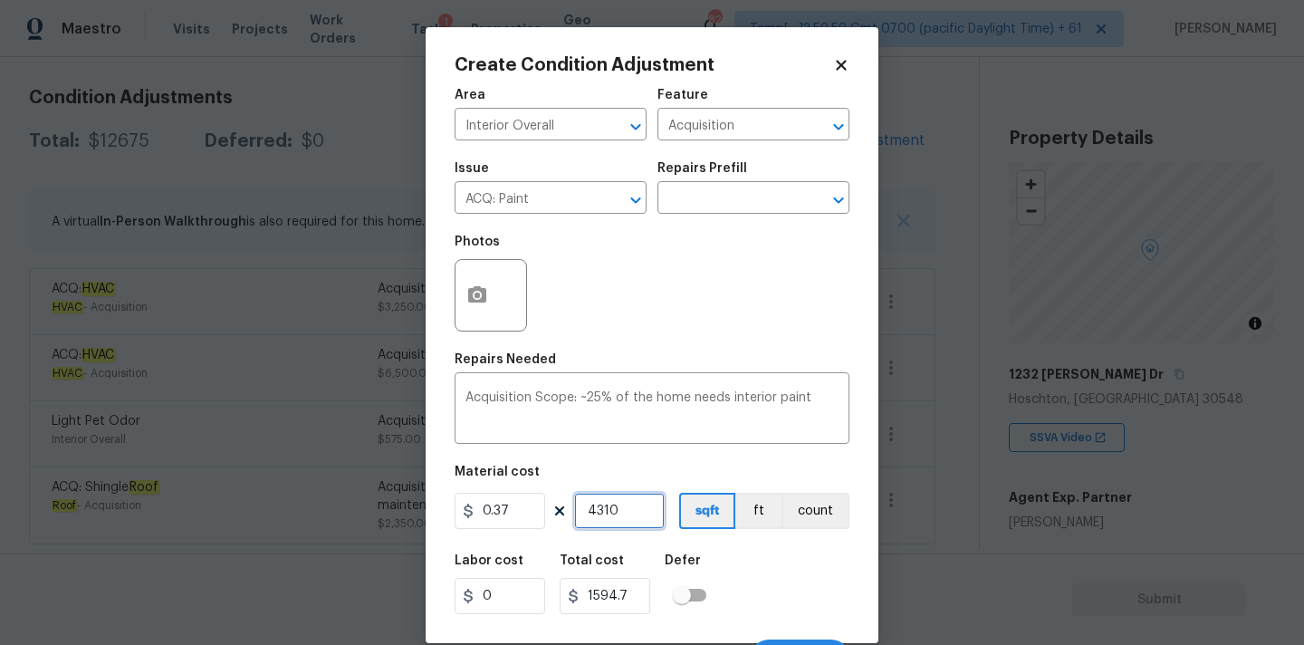
scroll to position [32, 0]
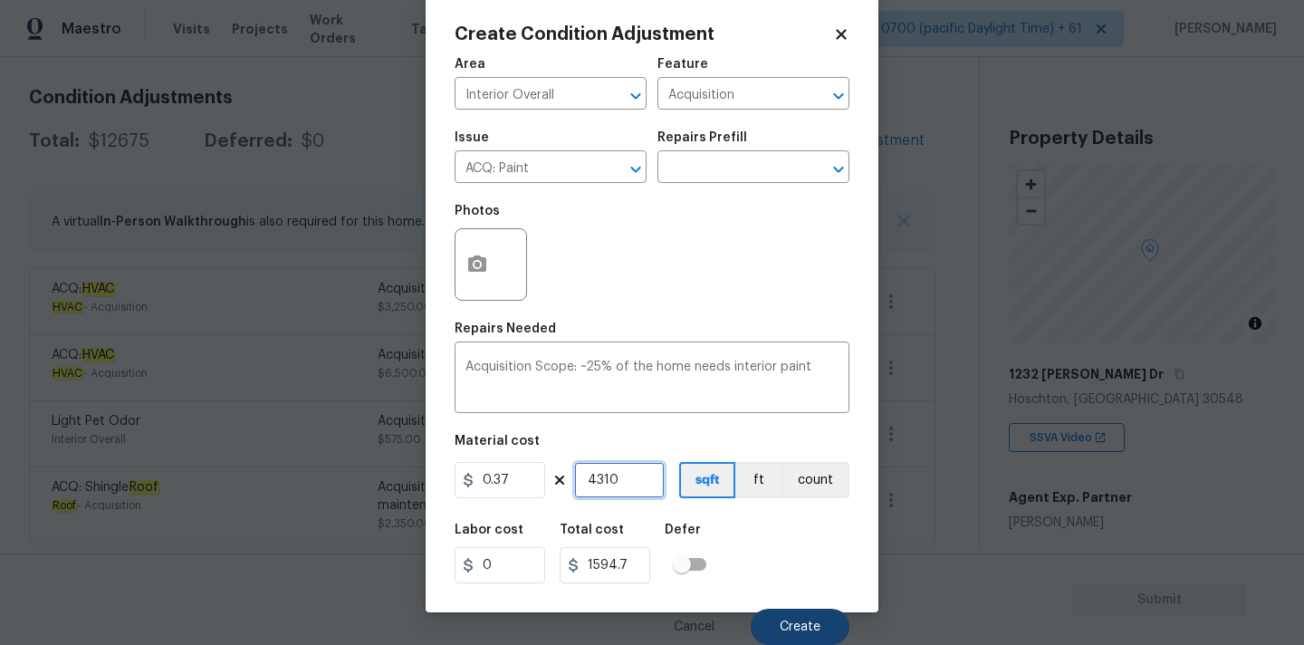
type input "4310"
click at [797, 627] on span "Create" at bounding box center [800, 627] width 41 height 14
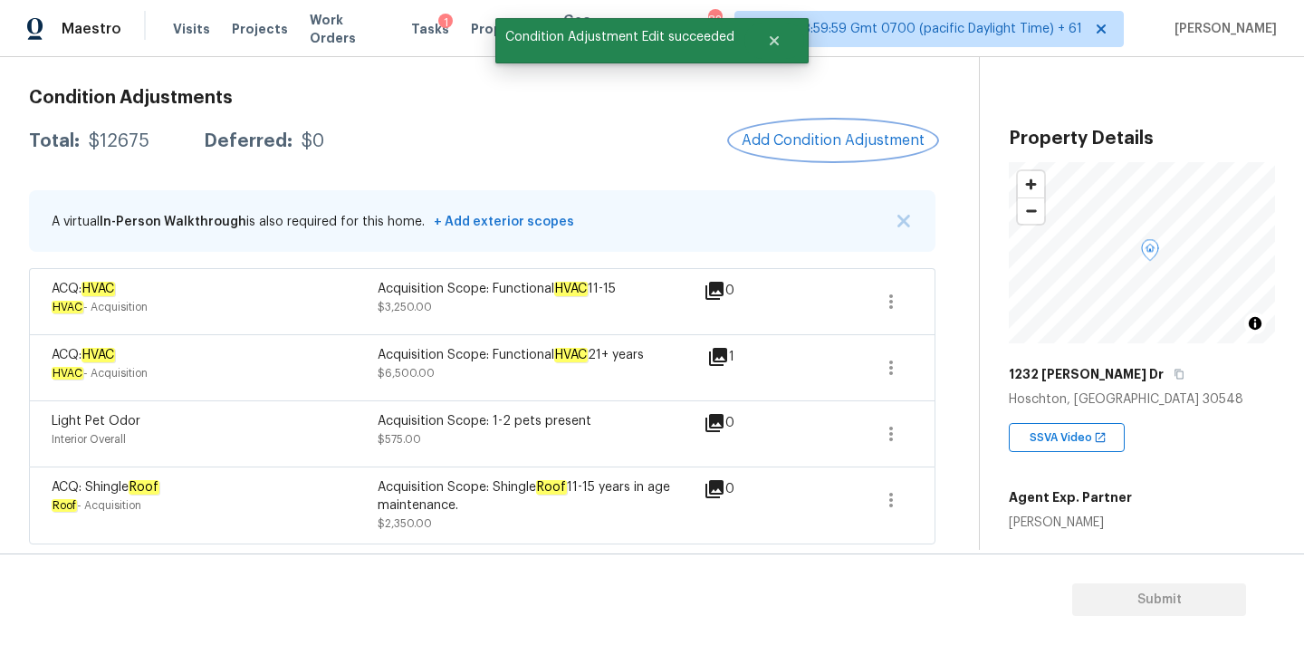
scroll to position [0, 0]
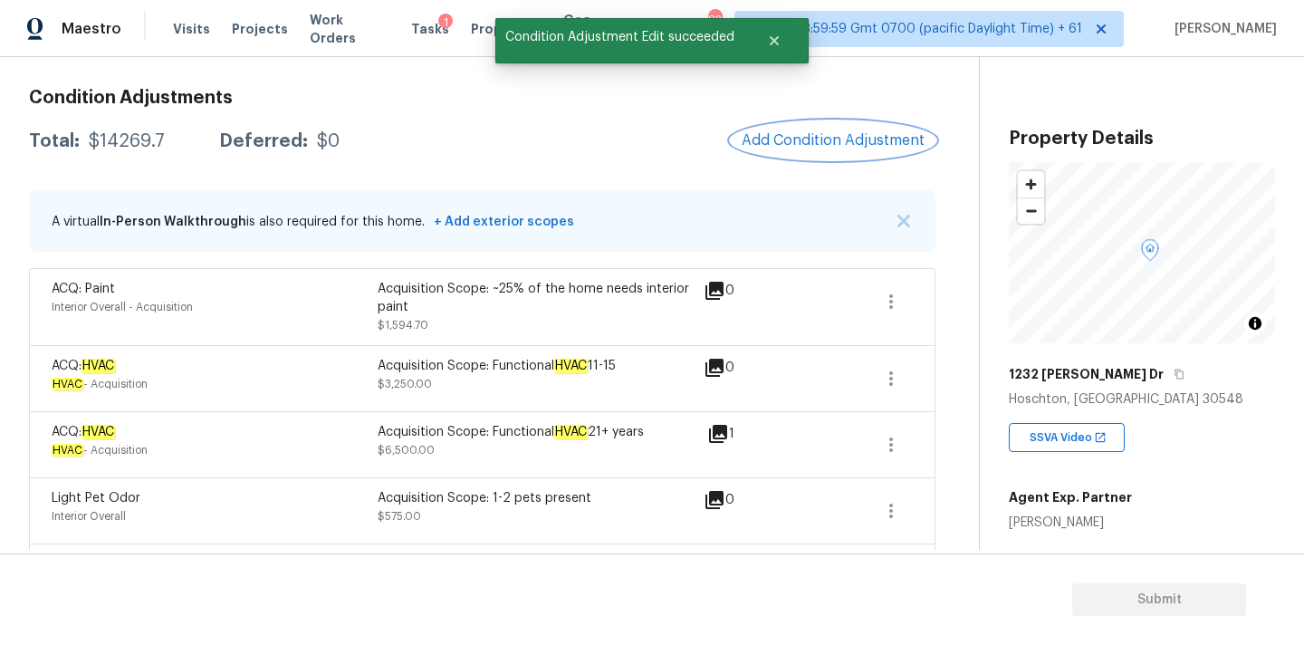
click at [805, 138] on span "Add Condition Adjustment" at bounding box center [832, 140] width 183 height 16
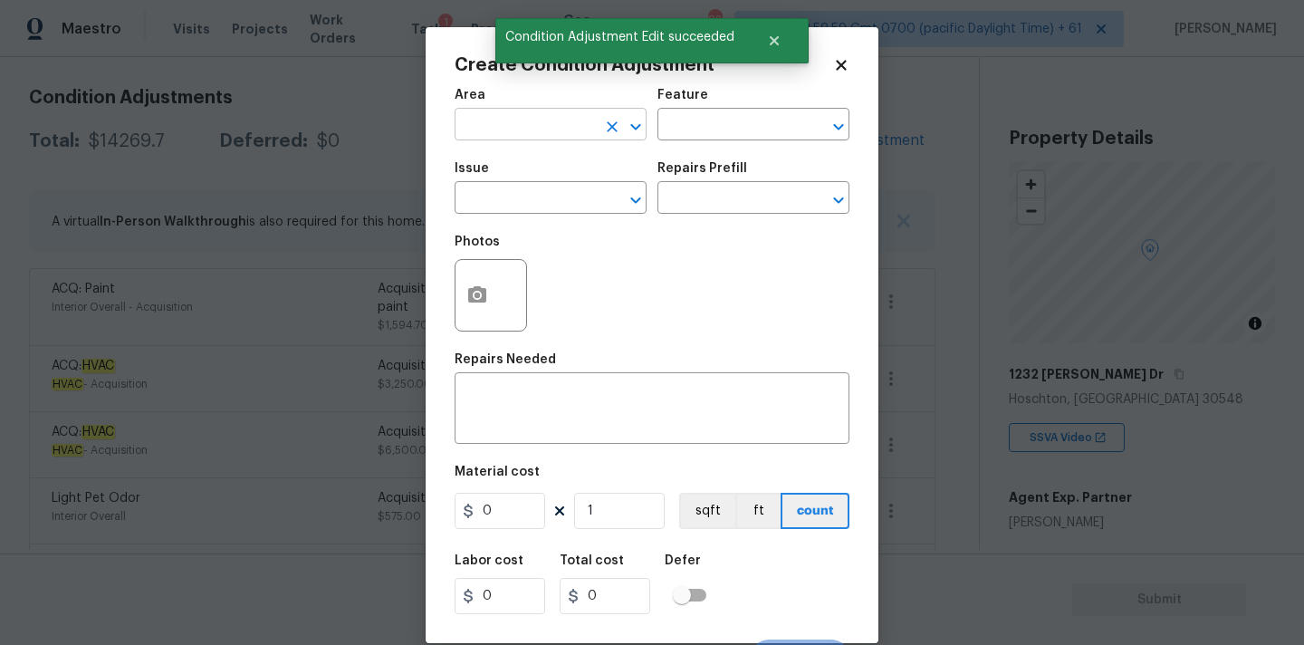
click at [498, 126] on input "text" at bounding box center [524, 126] width 141 height 28
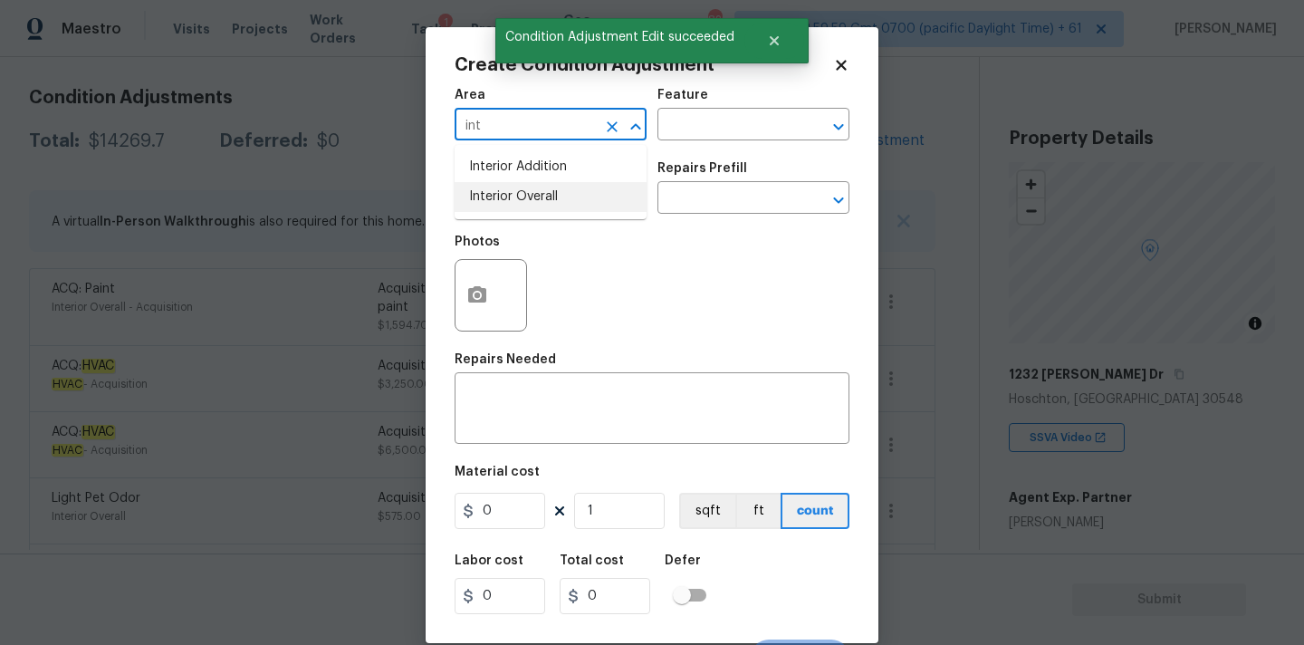
click at [500, 197] on li "Interior Overall" at bounding box center [550, 197] width 192 height 30
type input "Interior Overall"
click at [500, 208] on input "text" at bounding box center [524, 200] width 141 height 28
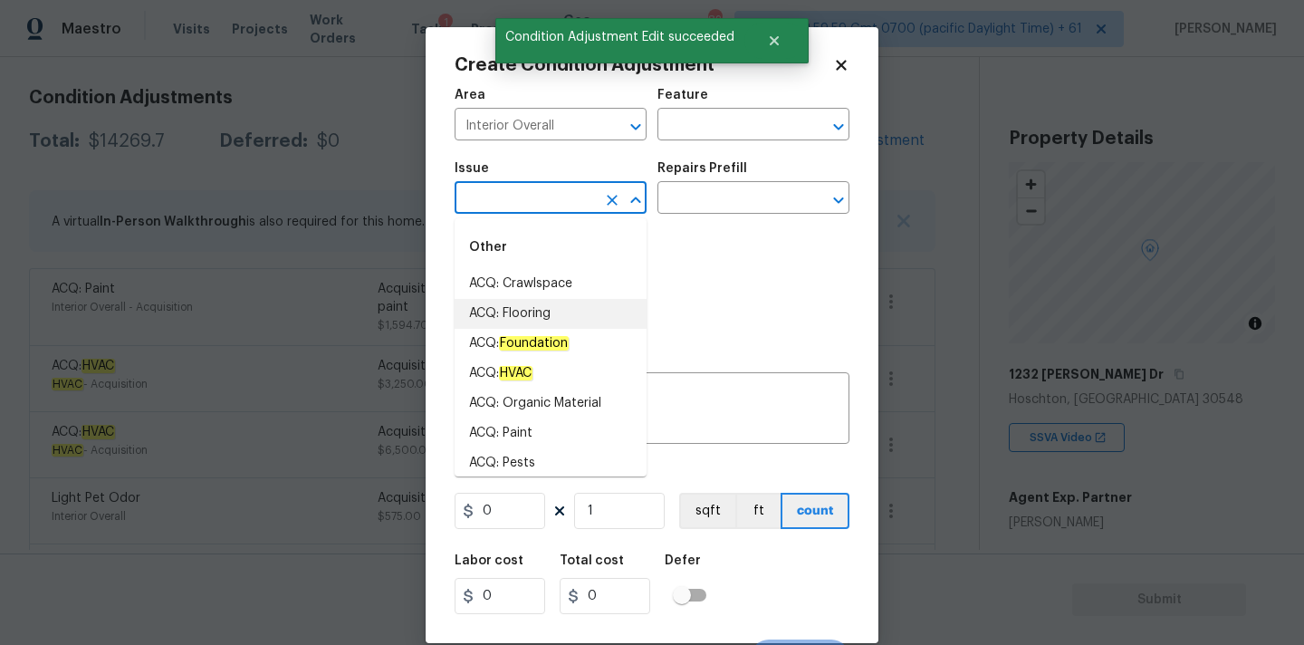
click at [515, 317] on li "ACQ: Flooring" at bounding box center [550, 314] width 192 height 30
type input "ACQ: Flooring"
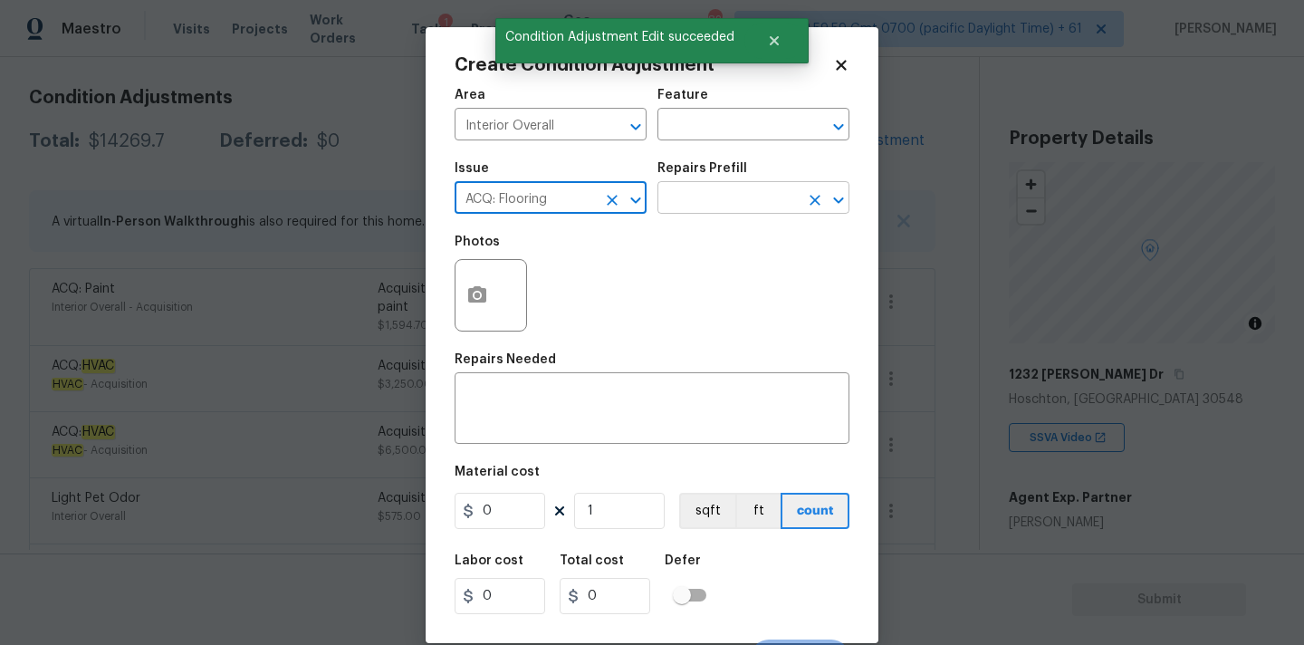
click at [727, 207] on input "text" at bounding box center [727, 200] width 141 height 28
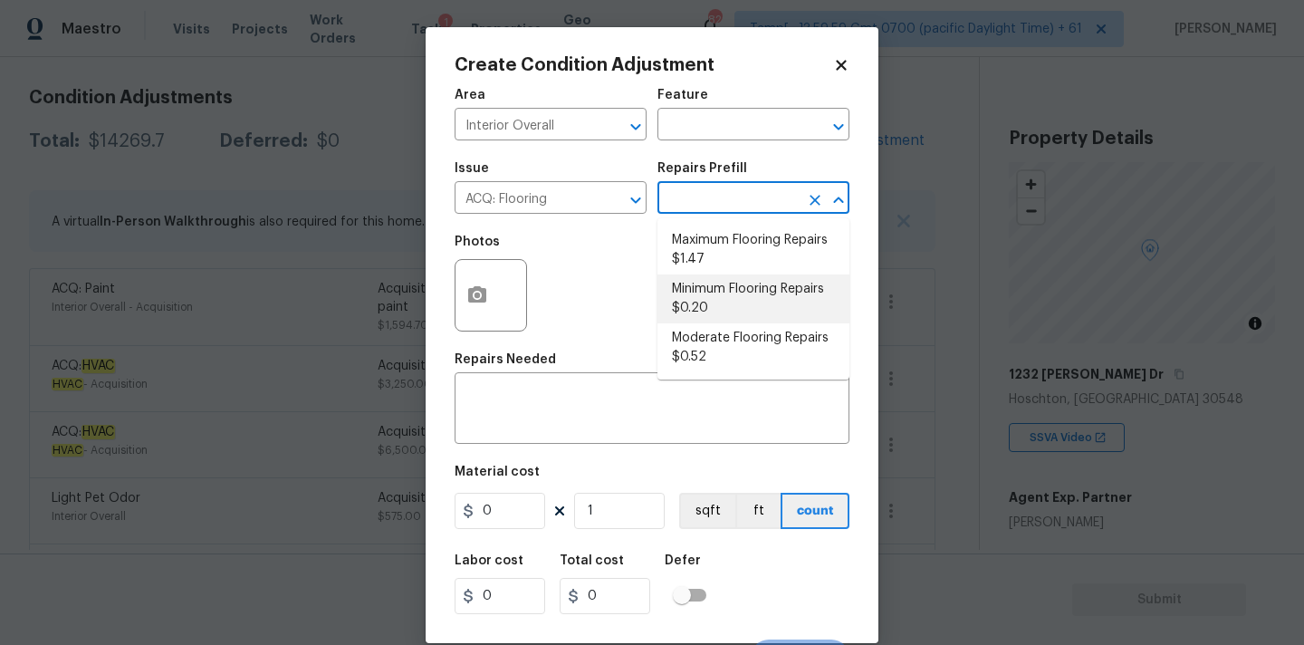
click at [717, 274] on li "Minimum Flooring Repairs $0.20" at bounding box center [753, 298] width 192 height 49
type input "Acquisition"
type textarea "Acquisition Scope: Minimum flooring repairs"
type input "0.2"
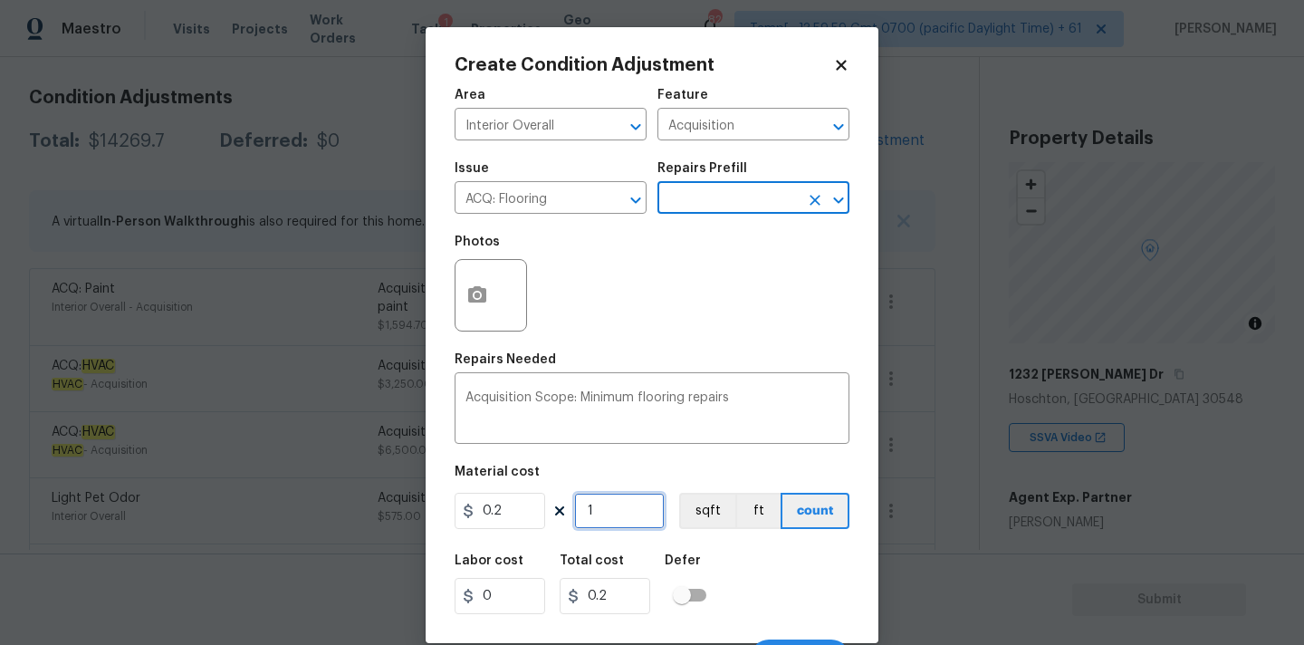
click at [623, 512] on input "1" at bounding box center [619, 511] width 91 height 36
type input "4"
type input "0.8"
type input "43"
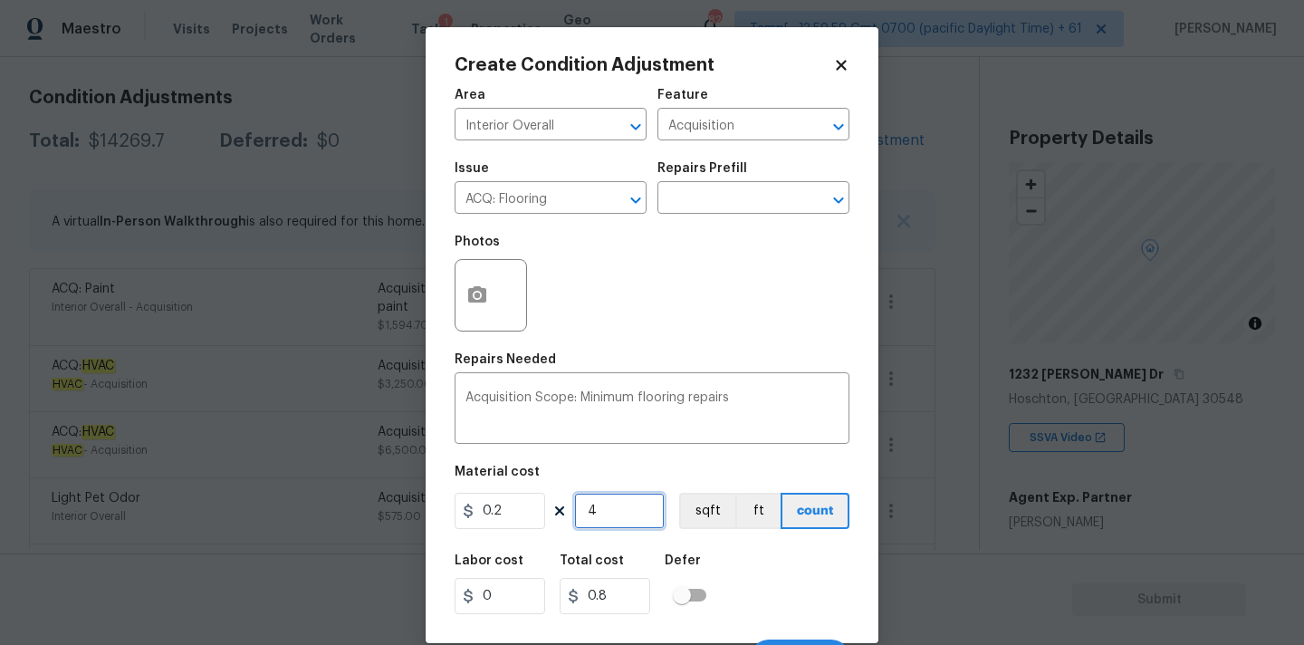
type input "8.6"
type input "431"
type input "86.2"
type input "4310"
type input "862"
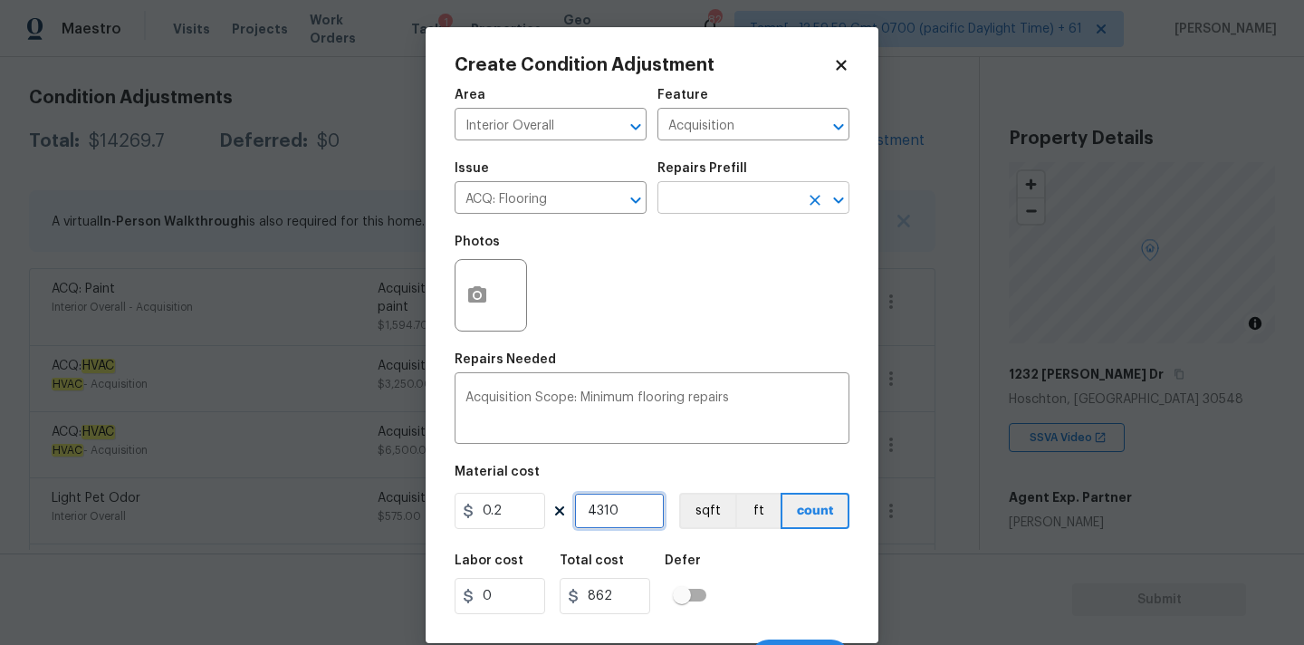
type input "4310"
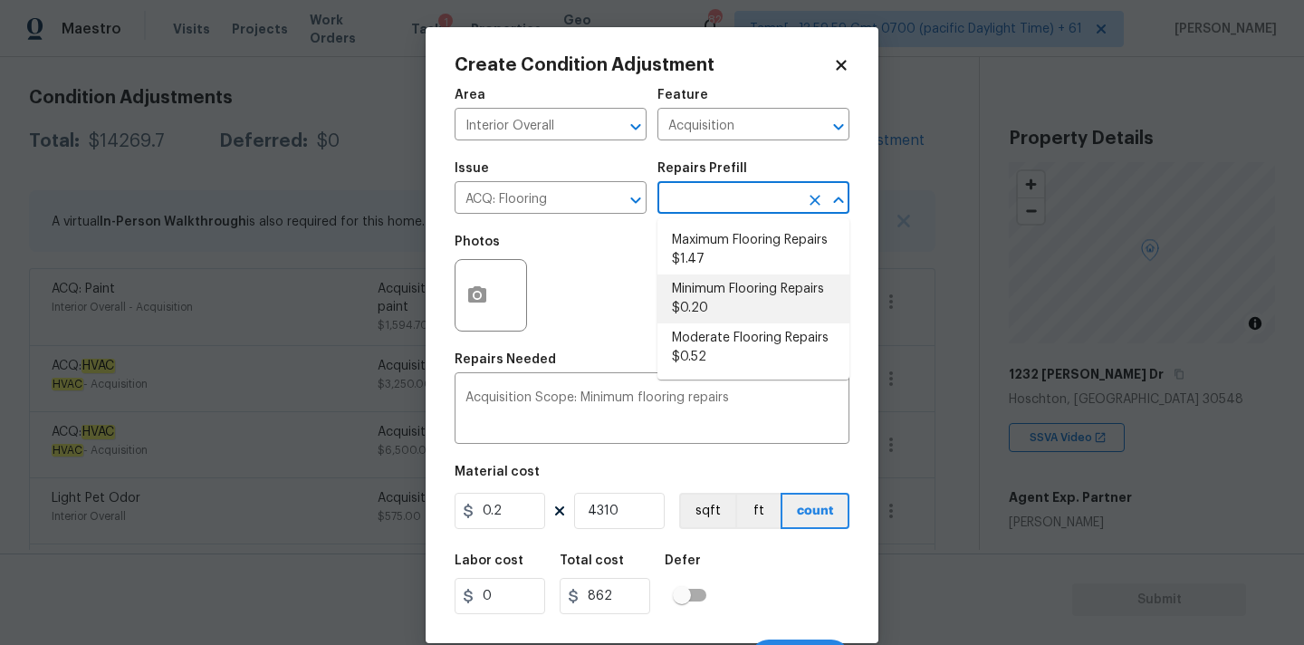
click at [734, 200] on input "text" at bounding box center [727, 200] width 141 height 28
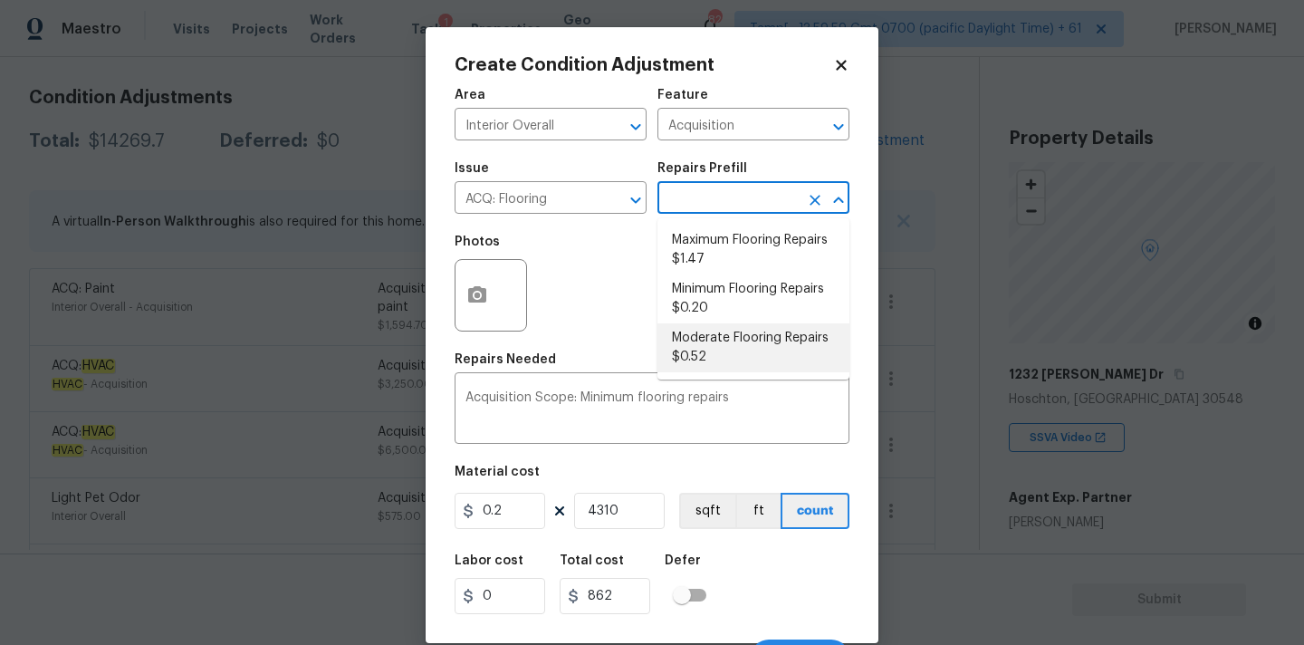
click at [707, 341] on li "Moderate Flooring Repairs $0.52" at bounding box center [753, 347] width 192 height 49
type textarea "Acquisition Scope: Moderate flooring repairs"
type input "0.52"
type input "2241.2"
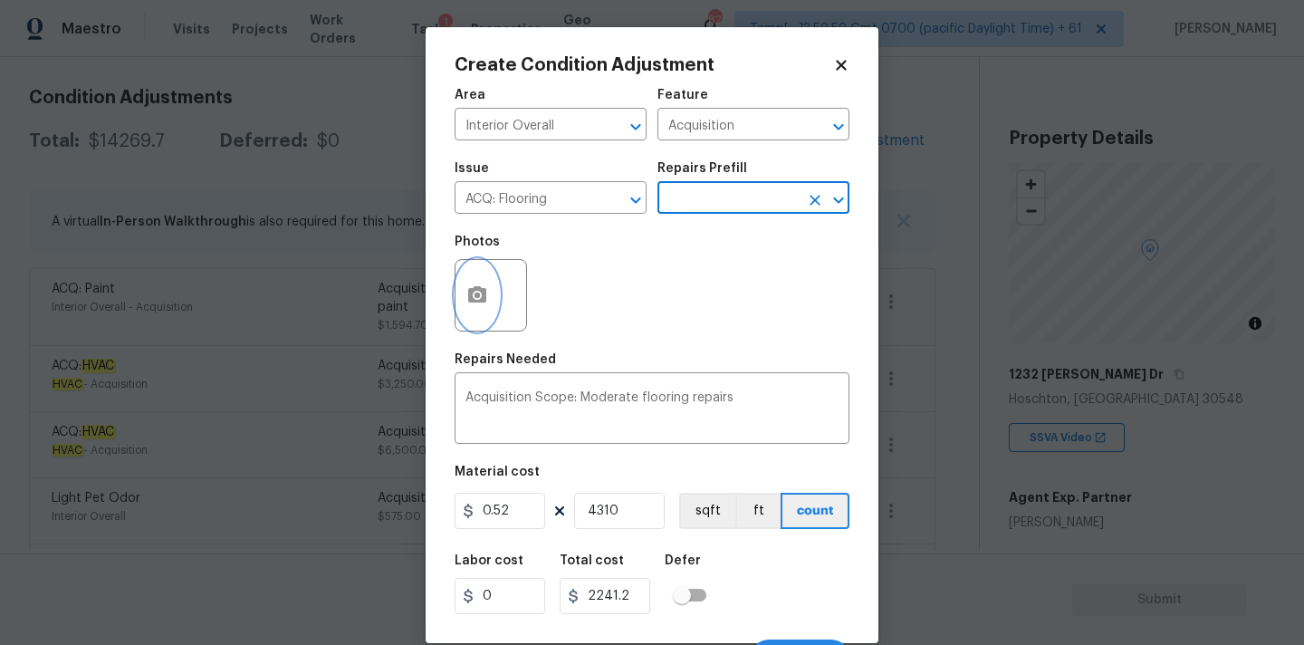
click at [490, 308] on button "button" at bounding box center [476, 295] width 43 height 71
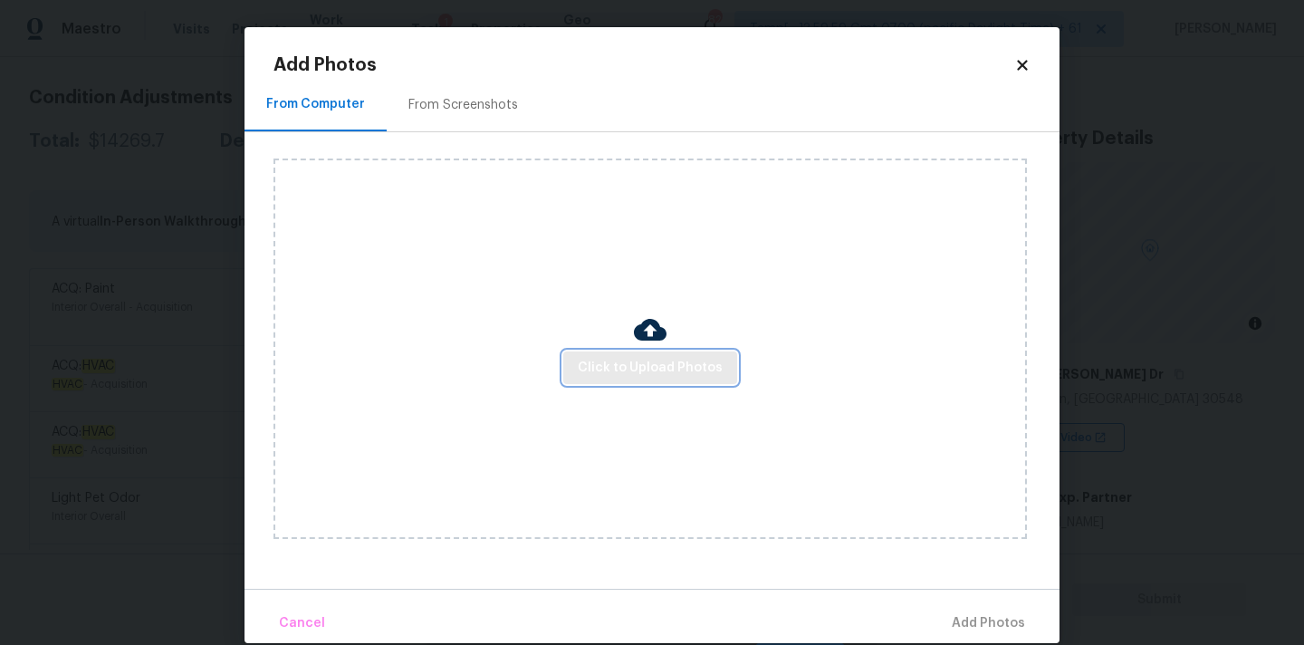
click at [594, 369] on span "Click to Upload Photos" at bounding box center [650, 368] width 145 height 23
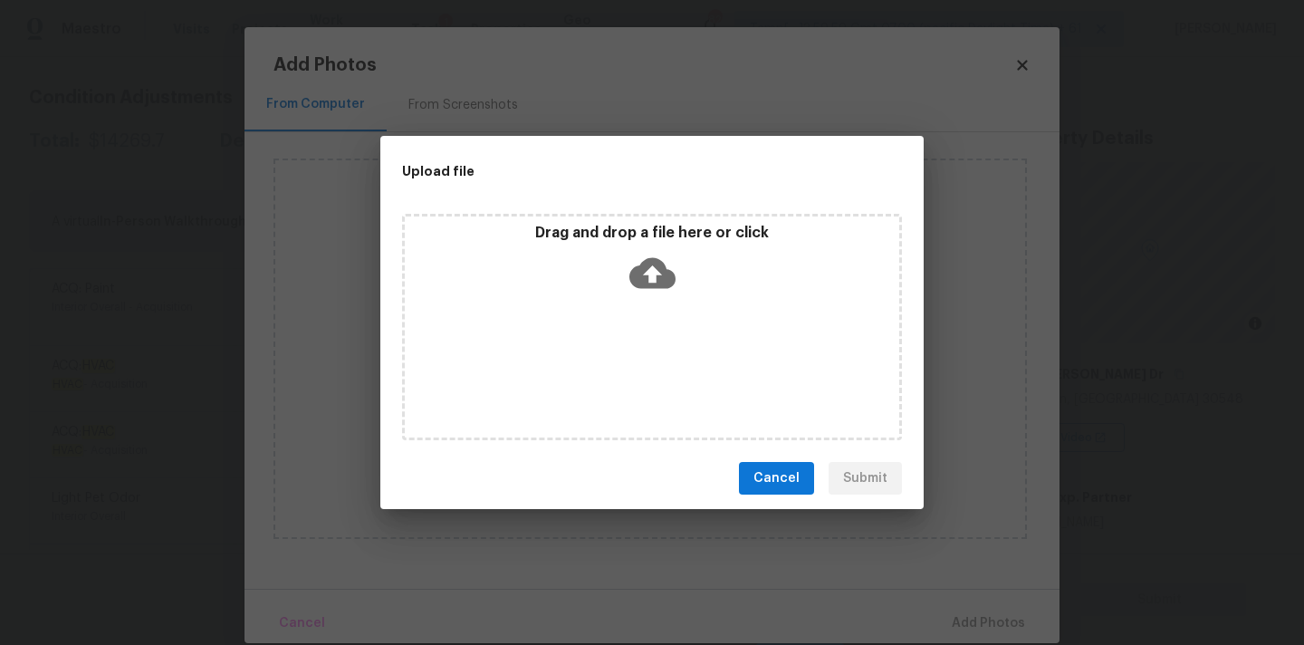
click at [657, 258] on icon at bounding box center [652, 273] width 46 height 31
